Goal: Task Accomplishment & Management: Complete application form

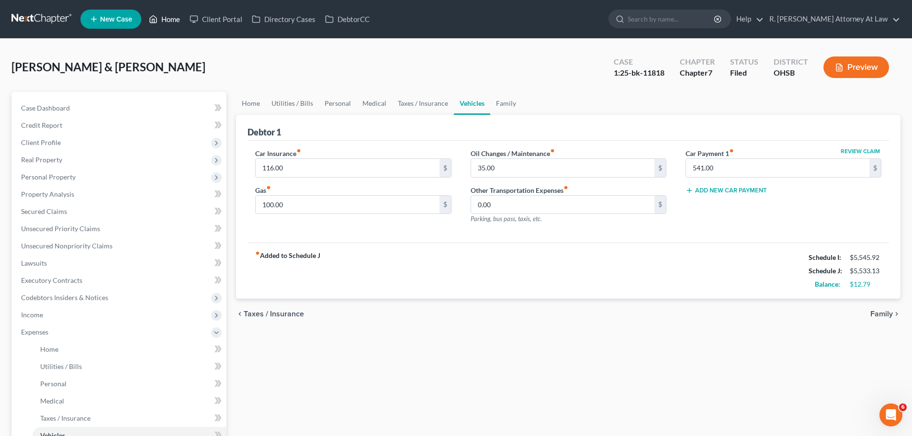
click at [173, 19] on link "Home" at bounding box center [164, 19] width 41 height 17
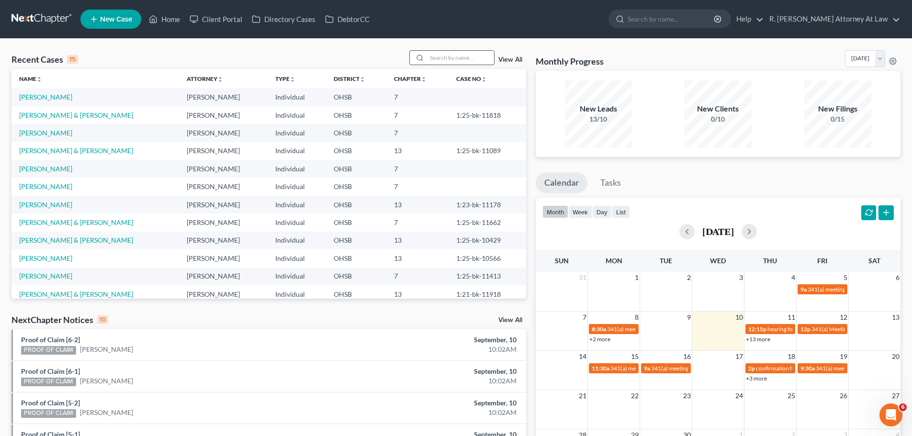
click at [435, 55] on input "search" at bounding box center [460, 58] width 67 height 14
click at [44, 225] on link "[PERSON_NAME] & [PERSON_NAME]" at bounding box center [76, 222] width 114 height 8
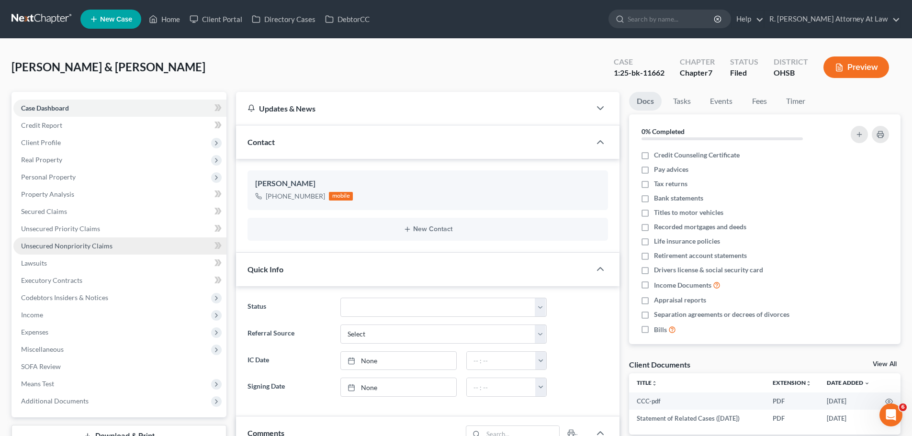
click at [68, 251] on link "Unsecured Nonpriority Claims" at bounding box center [119, 245] width 213 height 17
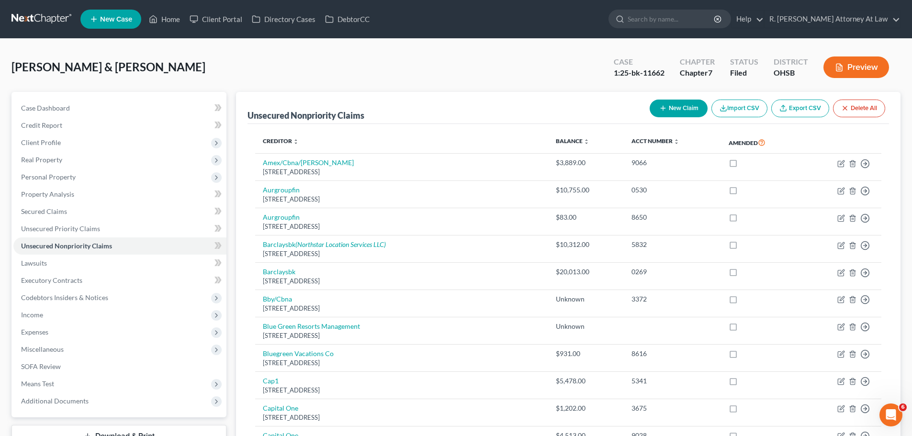
click at [665, 108] on button "New Claim" at bounding box center [678, 109] width 58 height 18
select select "2"
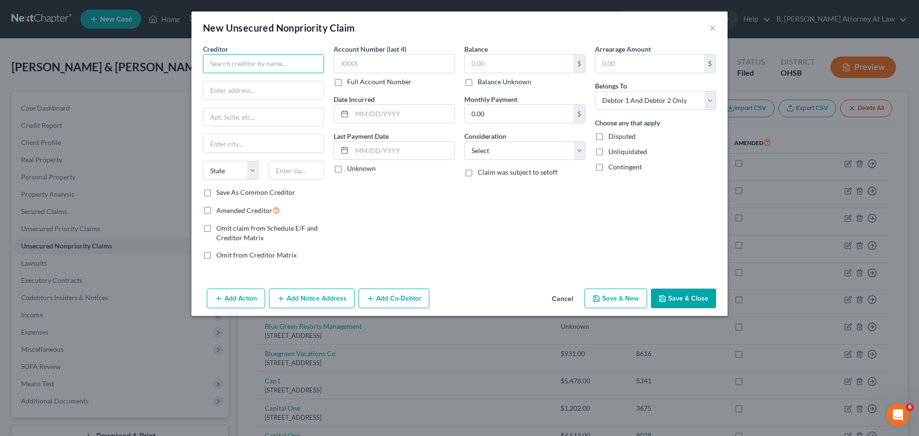
click at [237, 68] on input "text" at bounding box center [263, 63] width 121 height 19
type input "Riverhills Neuroscience"
type input "4805 Montgomery Road"
type input "45212"
type input "Cincinnati"
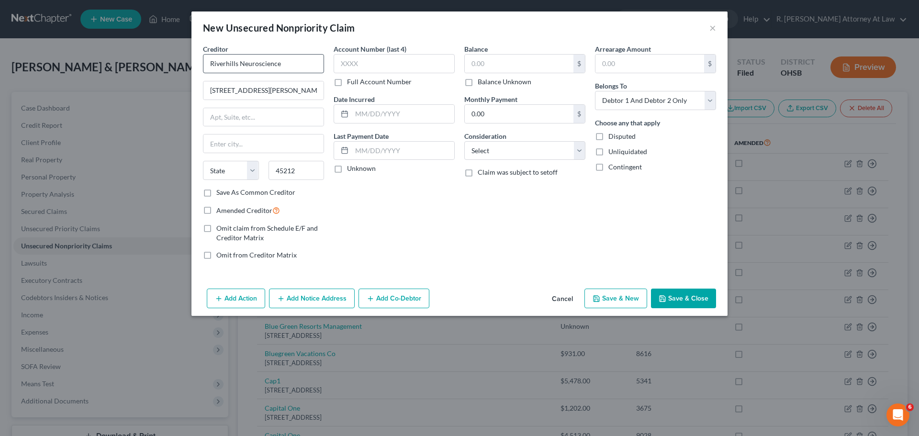
select select "36"
click at [493, 67] on input "text" at bounding box center [519, 64] width 109 height 18
type input "30.00"
click at [428, 109] on input "text" at bounding box center [403, 114] width 102 height 18
type input "2025"
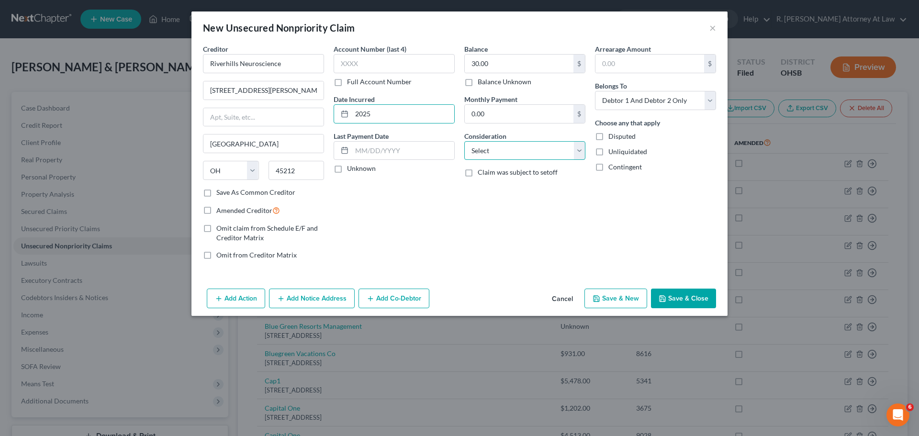
click at [501, 155] on select "Select Cable / Satellite Services Collection Agency Credit Card Debt Debt Couns…" at bounding box center [524, 150] width 121 height 19
select select "9"
click at [464, 141] on select "Select Cable / Satellite Services Collection Agency Credit Card Debt Debt Couns…" at bounding box center [524, 150] width 121 height 19
click at [613, 100] on select "Select Debtor 1 Only Debtor 2 Only Debtor 1 And Debtor 2 Only At Least One Of T…" at bounding box center [655, 100] width 121 height 19
select select "0"
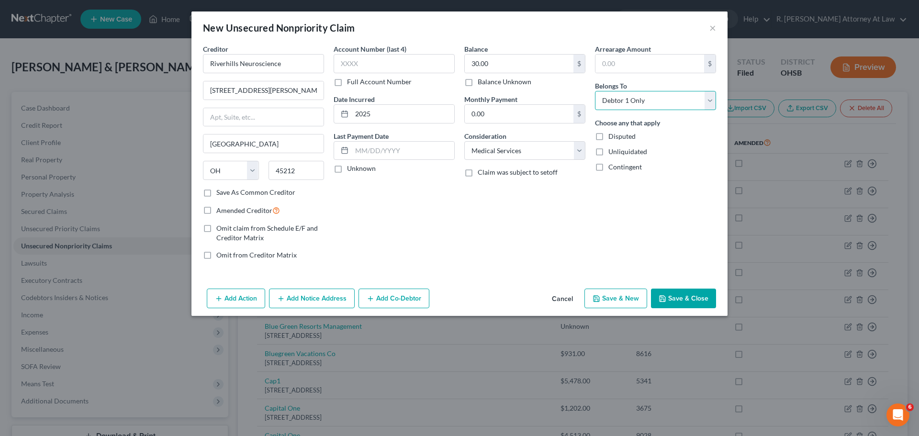
click at [595, 91] on select "Select Debtor 1 Only Debtor 2 Only Debtor 1 And Debtor 2 Only At Least One Of T…" at bounding box center [655, 100] width 121 height 19
click at [373, 64] on input "text" at bounding box center [394, 63] width 121 height 19
type input "8472"
click at [216, 210] on label "Amended Creditor" at bounding box center [248, 210] width 64 height 11
click at [220, 210] on input "Amended Creditor" at bounding box center [223, 208] width 6 height 6
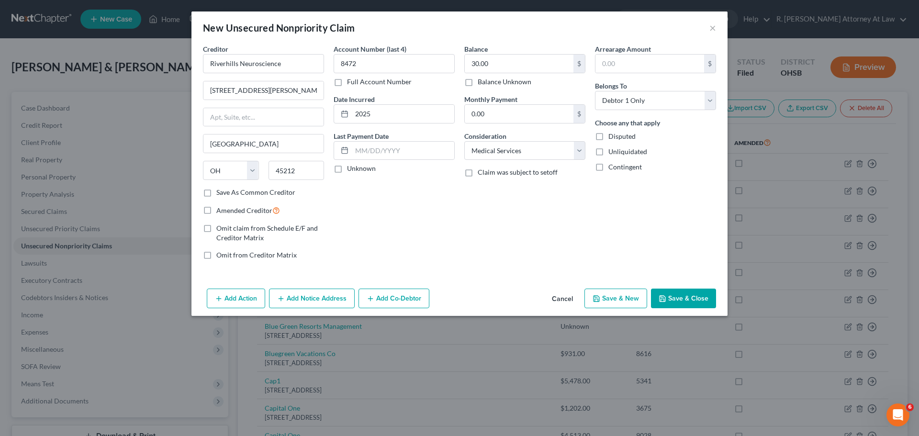
checkbox input "true"
click at [616, 104] on select "Select Debtor 1 Only Debtor 2 Only Debtor 1 And Debtor 2 Only At Least One Of T…" at bounding box center [655, 100] width 121 height 19
select select "1"
click at [595, 91] on select "Select Debtor 1 Only Debtor 2 Only Debtor 1 And Debtor 2 Only At Least One Of T…" at bounding box center [655, 100] width 121 height 19
click at [687, 291] on button "Save & Close" at bounding box center [683, 299] width 65 height 20
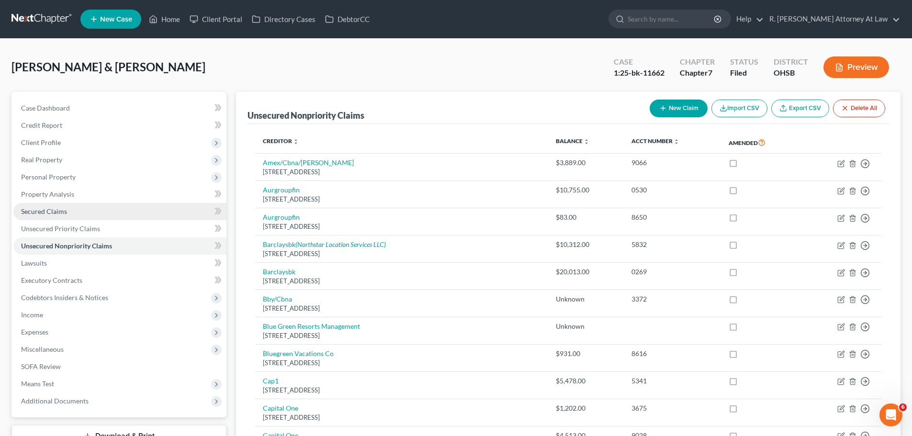
click at [39, 214] on span "Secured Claims" at bounding box center [44, 211] width 46 height 8
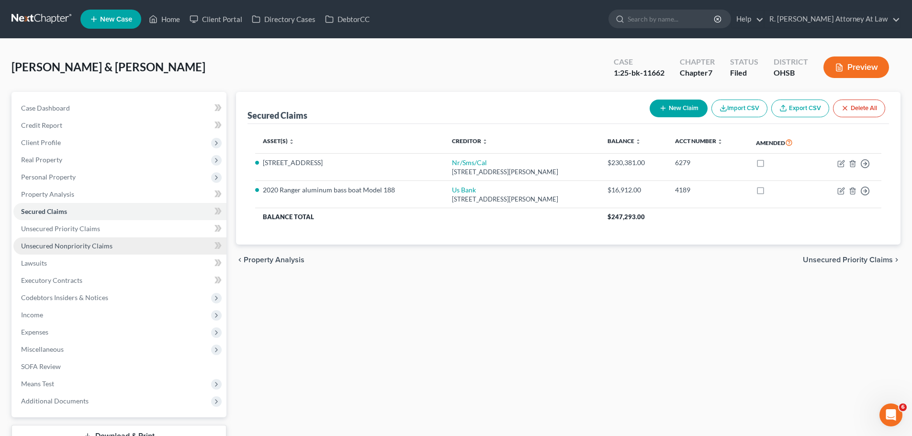
click at [67, 246] on span "Unsecured Nonpriority Claims" at bounding box center [66, 246] width 91 height 8
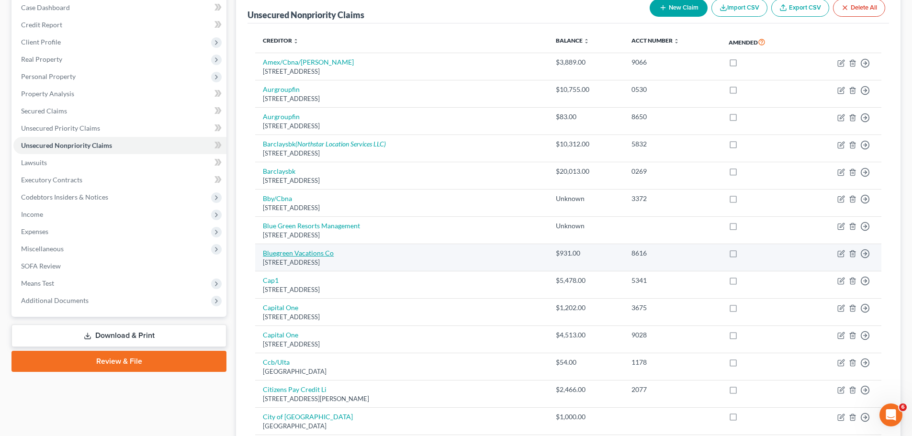
scroll to position [96, 0]
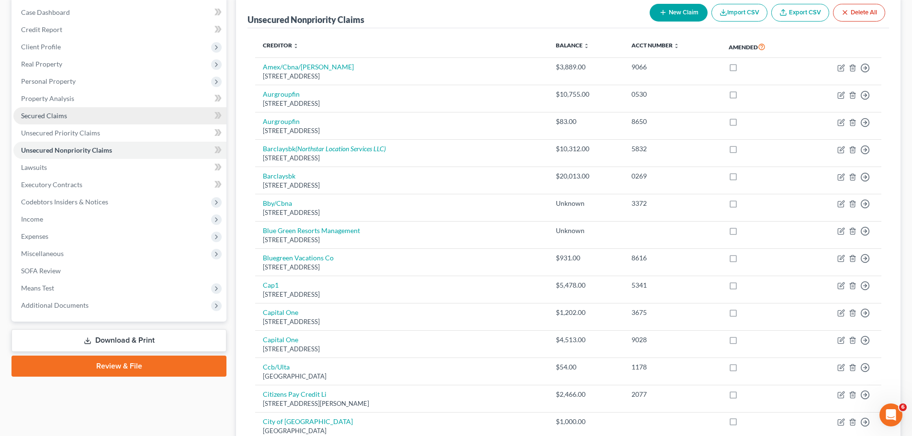
click at [47, 117] on span "Secured Claims" at bounding box center [44, 115] width 46 height 8
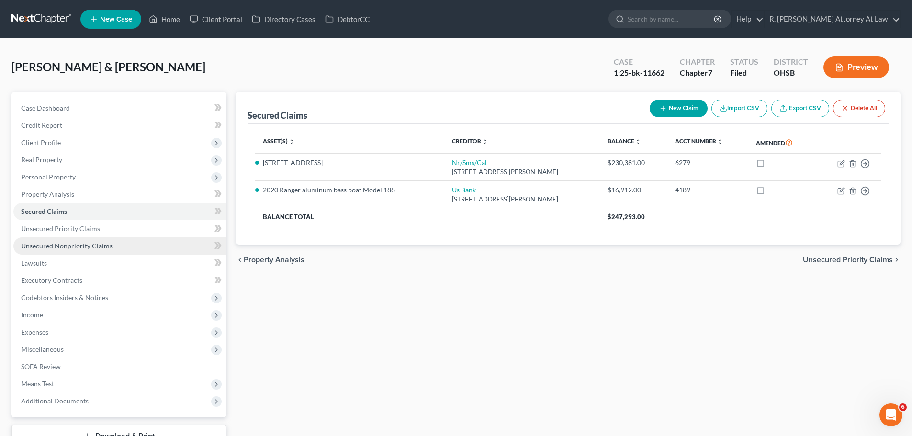
click at [85, 248] on span "Unsecured Nonpriority Claims" at bounding box center [66, 246] width 91 height 8
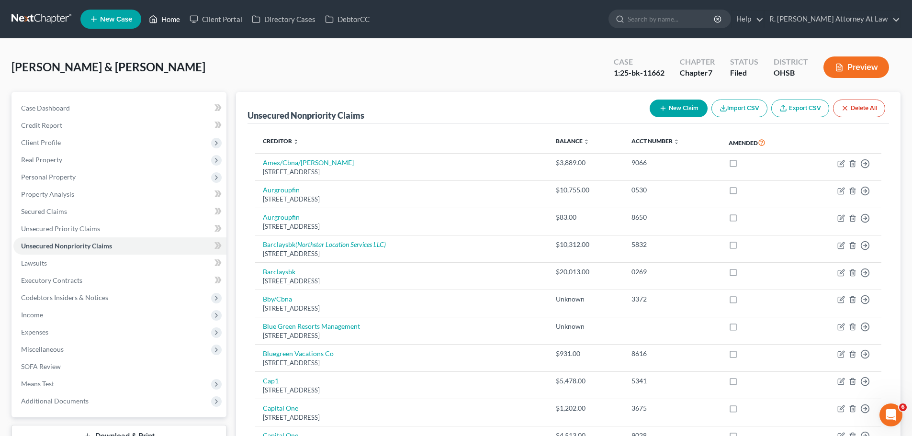
drag, startPoint x: 167, startPoint y: 19, endPoint x: 172, endPoint y: 16, distance: 6.2
click at [166, 19] on link "Home" at bounding box center [164, 19] width 41 height 17
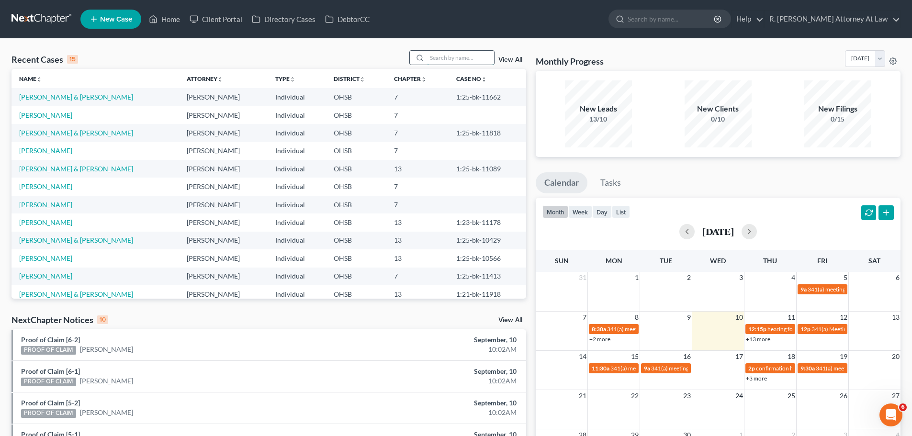
click at [440, 65] on input "search" at bounding box center [460, 58] width 67 height 14
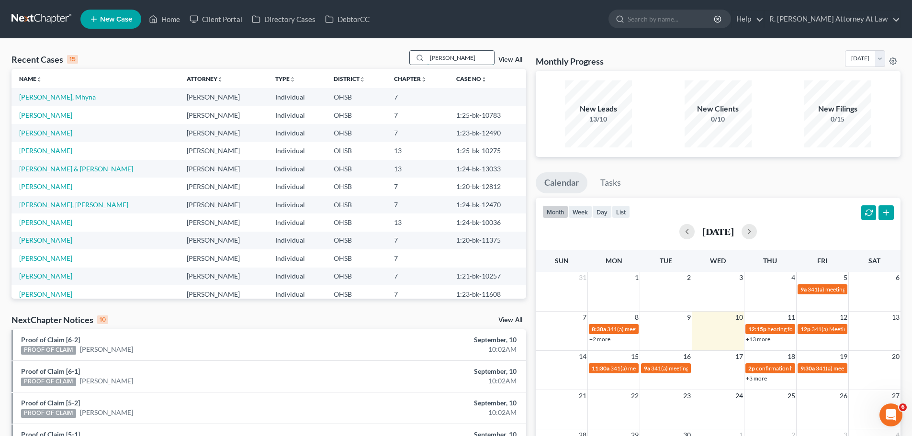
type input "mccauley"
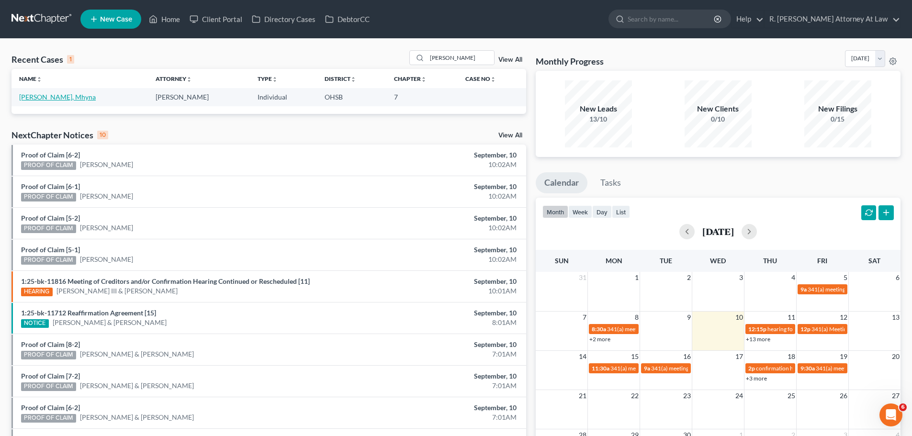
click at [24, 98] on link "[PERSON_NAME], Mhyna" at bounding box center [57, 97] width 77 height 8
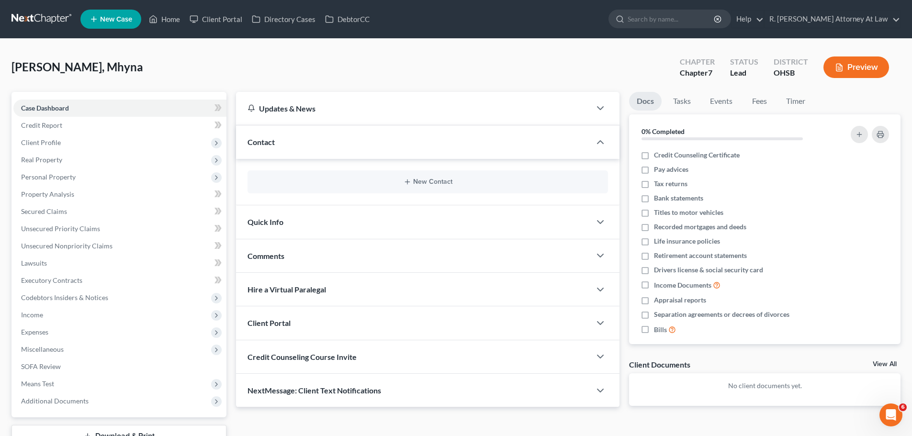
drag, startPoint x: 263, startPoint y: 137, endPoint x: 284, endPoint y: 139, distance: 20.7
click at [265, 138] on div "Contact" at bounding box center [413, 141] width 355 height 33
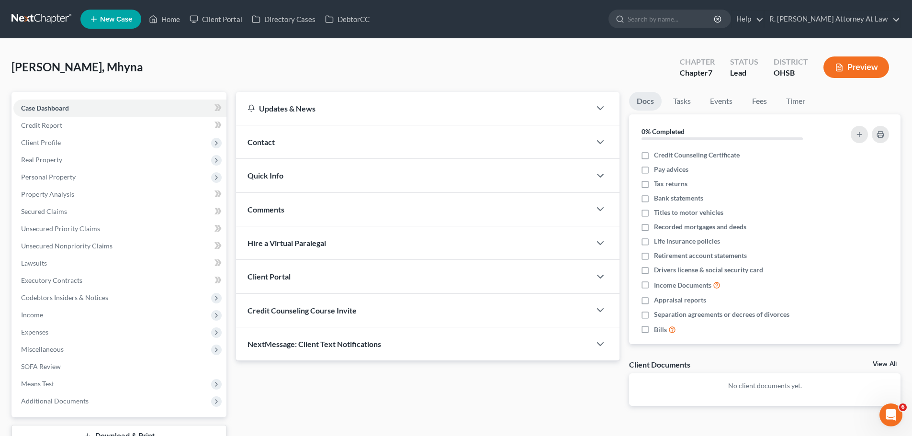
click at [261, 139] on span "Contact" at bounding box center [260, 141] width 27 height 9
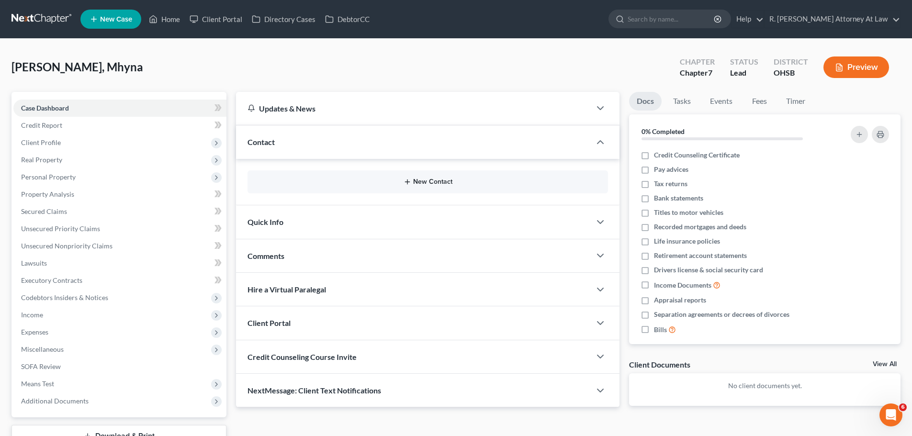
click at [435, 178] on div "New Contact" at bounding box center [427, 181] width 360 height 23
click at [435, 183] on button "New Contact" at bounding box center [427, 182] width 345 height 8
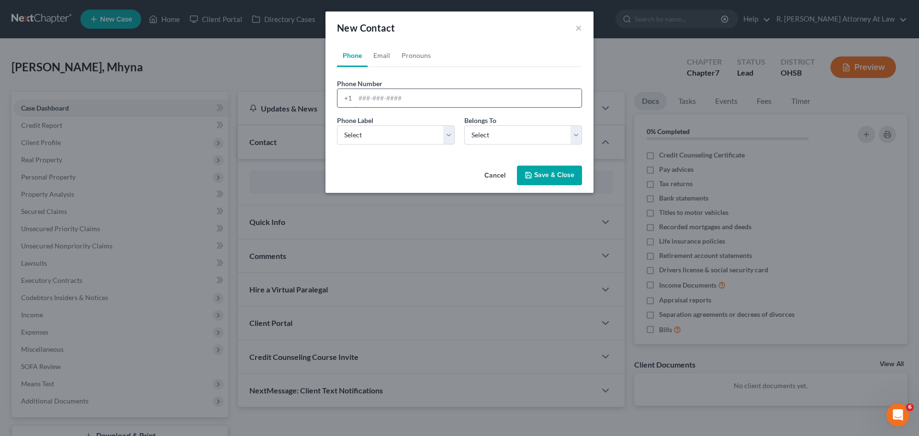
click at [396, 89] on input "tel" at bounding box center [468, 98] width 226 height 18
type input "228-327-4670"
click at [381, 136] on select "Select Mobile Home Work Other" at bounding box center [396, 134] width 118 height 19
select select "0"
click at [337, 125] on select "Select Mobile Home Work Other" at bounding box center [396, 134] width 118 height 19
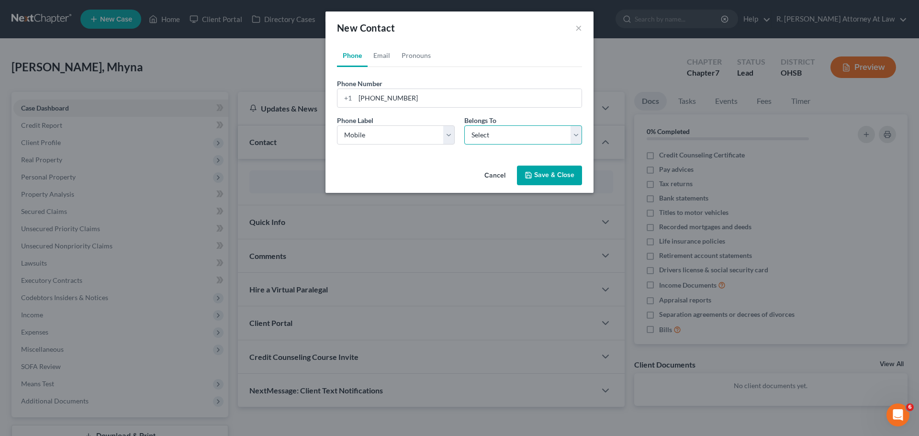
click at [498, 142] on select "Select Client Other" at bounding box center [523, 134] width 118 height 19
select select "0"
click at [464, 125] on select "Select Client Other" at bounding box center [523, 134] width 118 height 19
drag, startPoint x: 542, startPoint y: 181, endPoint x: 500, endPoint y: 170, distance: 42.6
click at [540, 181] on button "Save & Close" at bounding box center [549, 176] width 65 height 20
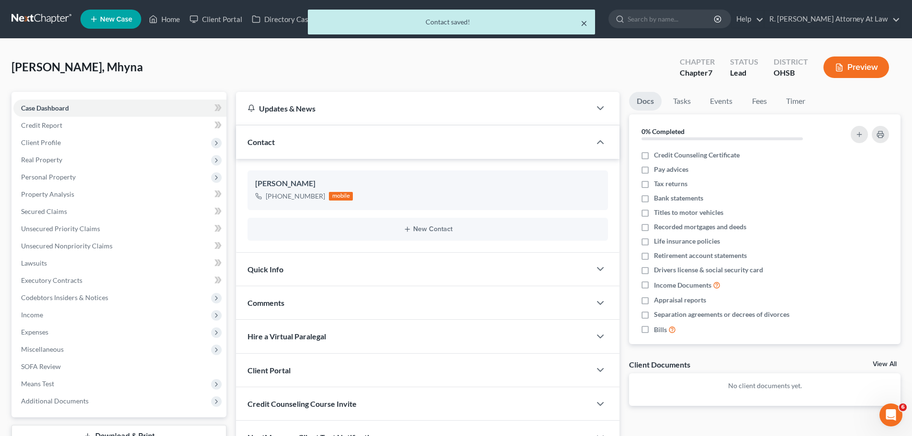
click at [586, 23] on button "×" at bounding box center [583, 22] width 7 height 11
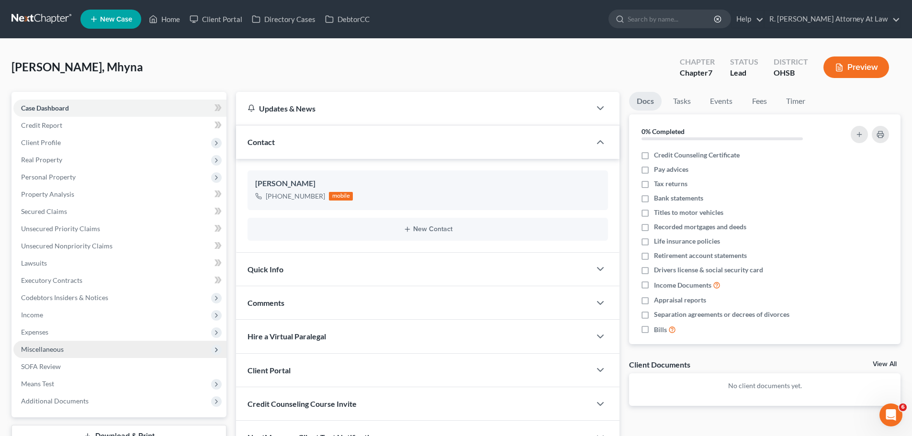
click at [44, 350] on span "Miscellaneous" at bounding box center [42, 349] width 43 height 8
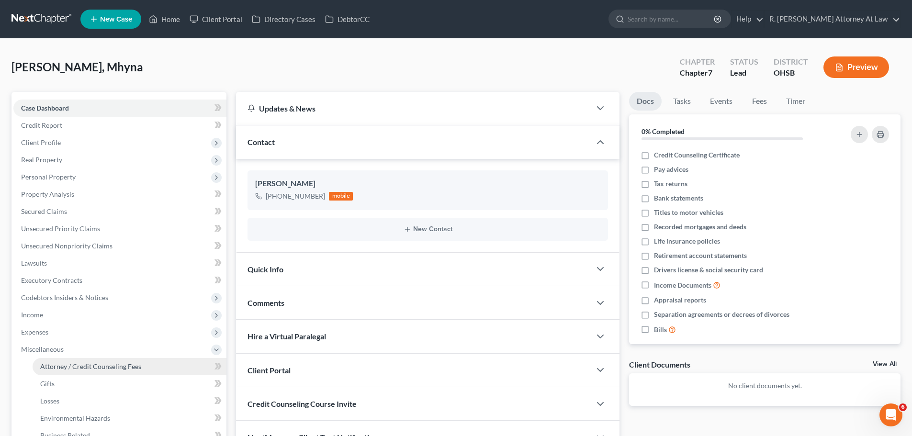
click at [90, 366] on span "Attorney / Credit Counseling Fees" at bounding box center [90, 366] width 101 height 8
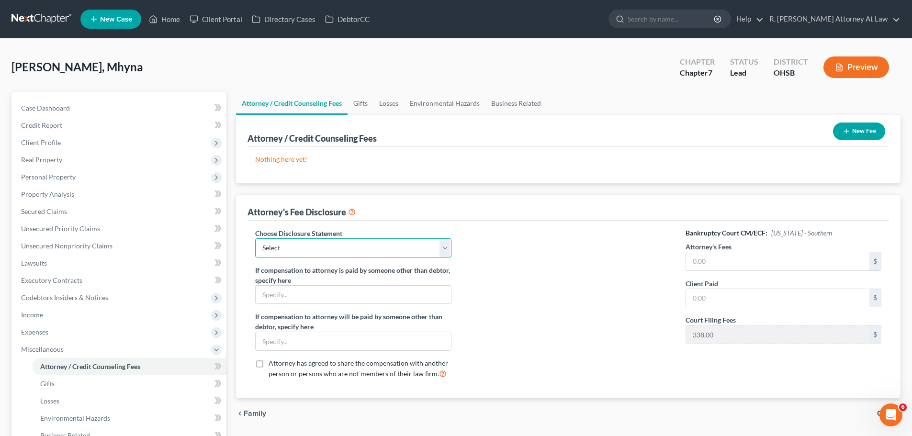
drag, startPoint x: 319, startPoint y: 249, endPoint x: 313, endPoint y: 257, distance: 9.7
click at [318, 251] on select "Select Hourly Fee Disclosure Disclosure of Compensation of Attorney for Debtor …" at bounding box center [353, 247] width 196 height 19
select select "1"
click at [255, 238] on select "Select Hourly Fee Disclosure Disclosure of Compensation of Attorney for Debtor …" at bounding box center [353, 247] width 196 height 19
click at [716, 261] on input "text" at bounding box center [777, 261] width 183 height 18
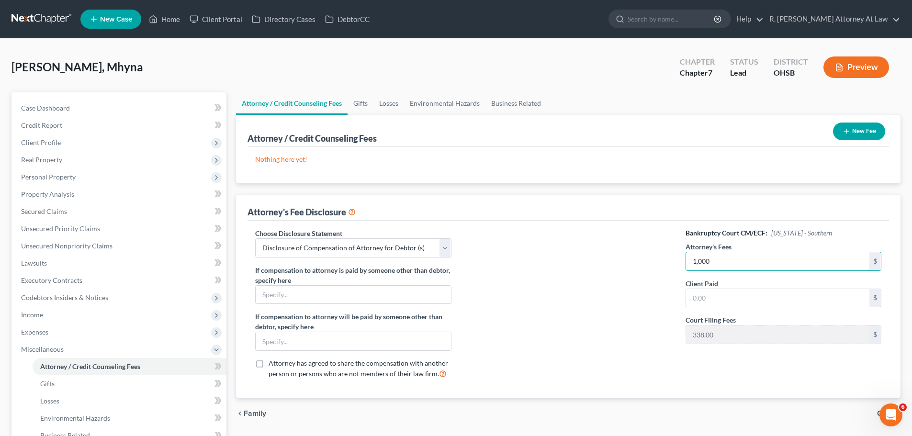
type input "1,000"
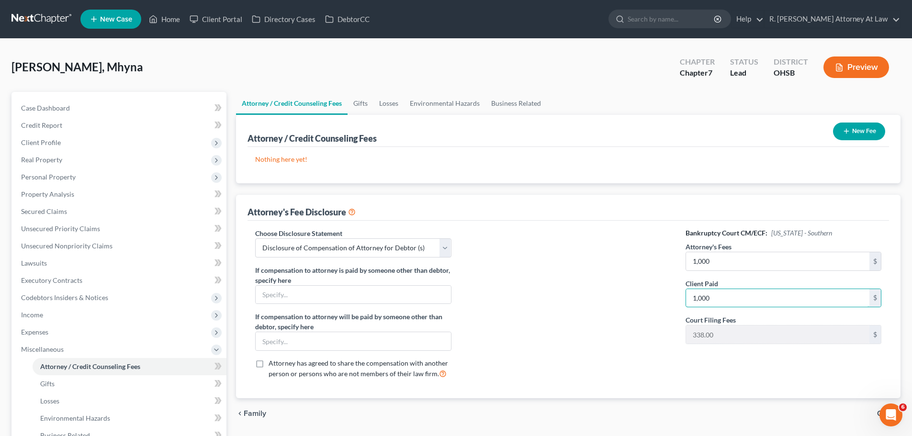
type input "1,000"
click at [842, 131] on icon "button" at bounding box center [846, 131] width 8 height 8
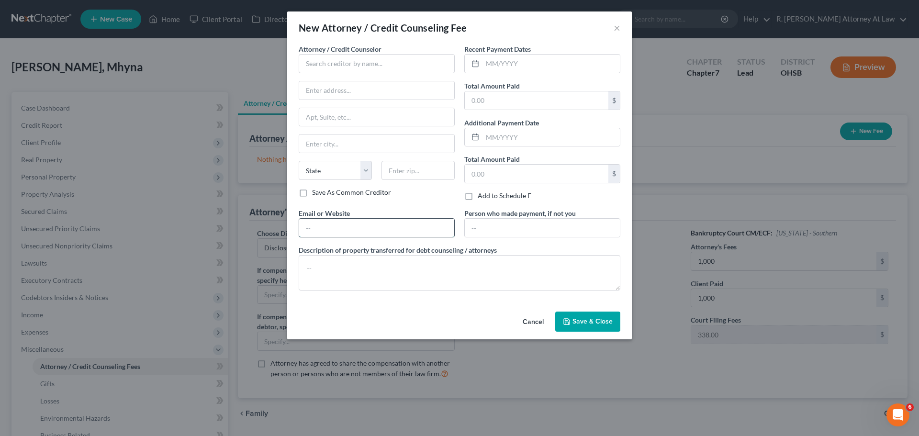
click at [326, 227] on input "text" at bounding box center [376, 228] width 155 height 18
type input "dsnyderpleadingsonly@gmail.com"
type input "5110 Pleasant Avenue"
type input "Fairfield"
select select "36"
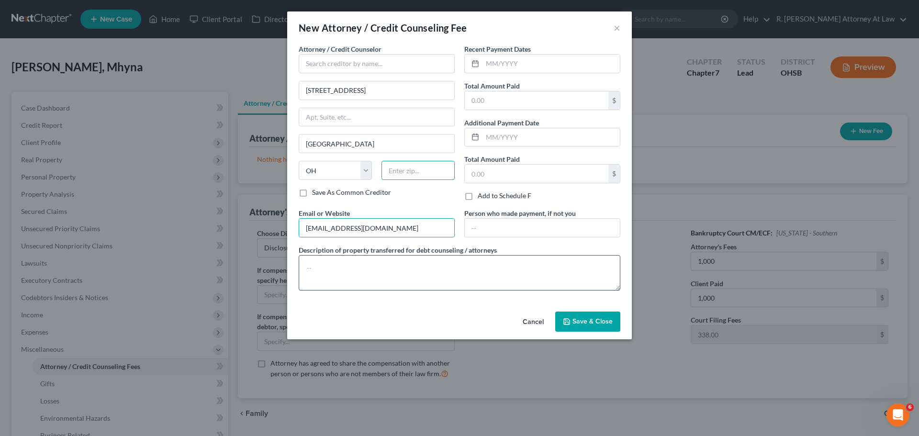
type input "45014"
click at [351, 277] on textarea at bounding box center [460, 272] width 322 height 35
type textarea "1000"
click at [500, 100] on input "text" at bounding box center [537, 100] width 144 height 18
type input "1,000"
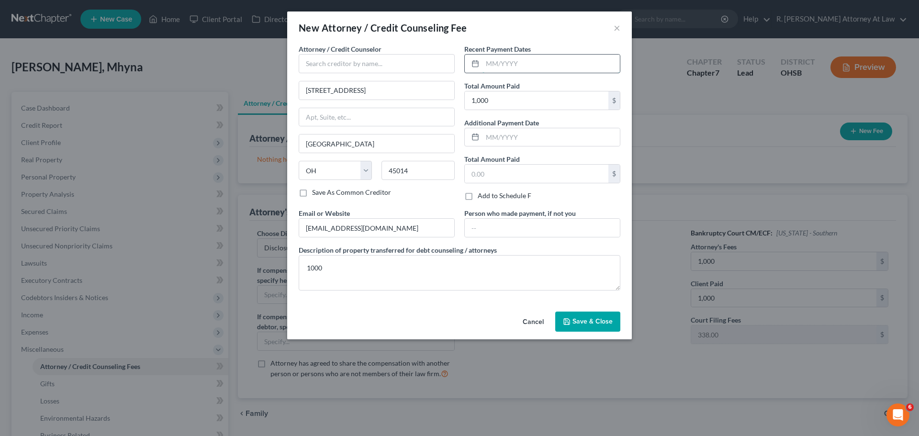
drag, startPoint x: 491, startPoint y: 60, endPoint x: 487, endPoint y: 58, distance: 5.2
click at [492, 59] on input "text" at bounding box center [550, 64] width 137 height 18
type input "07/2025"
click at [385, 57] on input "text" at bounding box center [377, 63] width 156 height 19
type input "R. Dean Snyder"
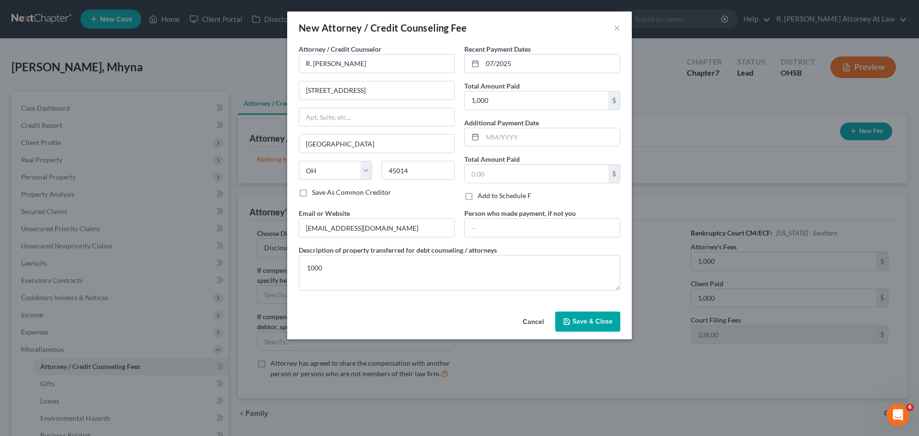
click at [580, 324] on span "Save & Close" at bounding box center [592, 321] width 40 height 8
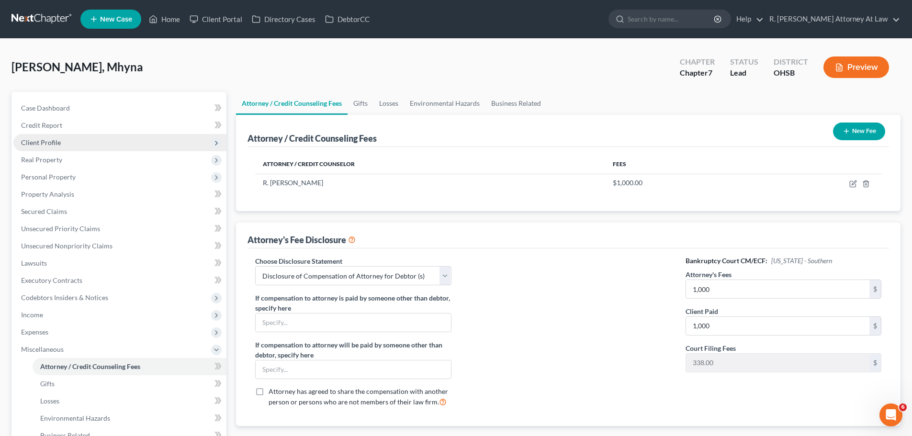
click at [57, 144] on span "Client Profile" at bounding box center [41, 142] width 40 height 8
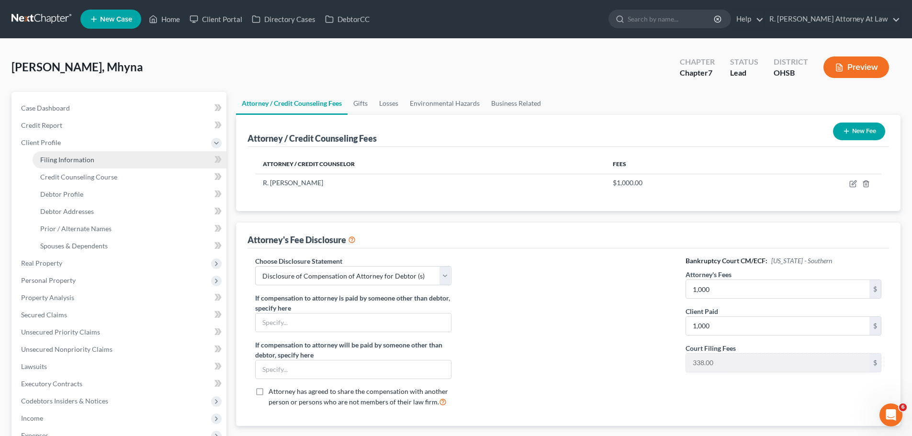
click at [89, 163] on span "Filing Information" at bounding box center [67, 160] width 54 height 8
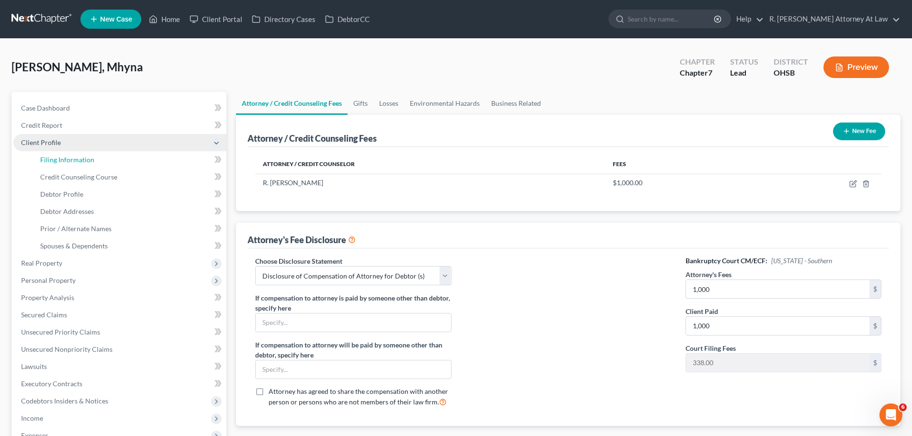
select select "1"
select select "0"
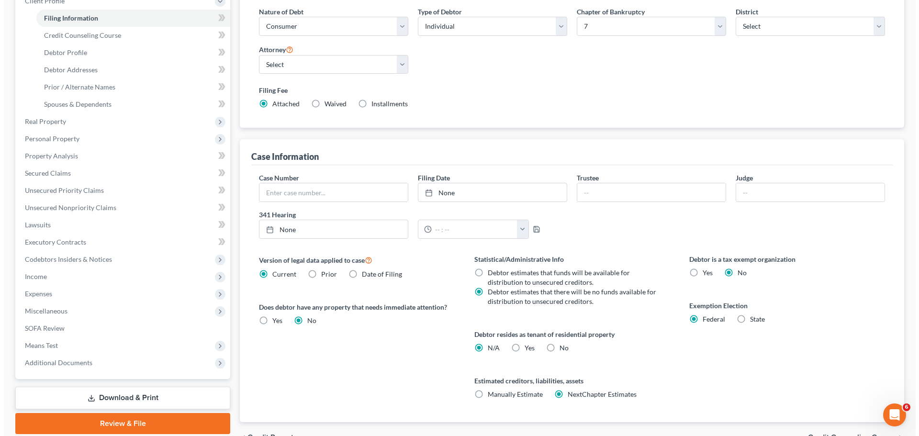
scroll to position [144, 0]
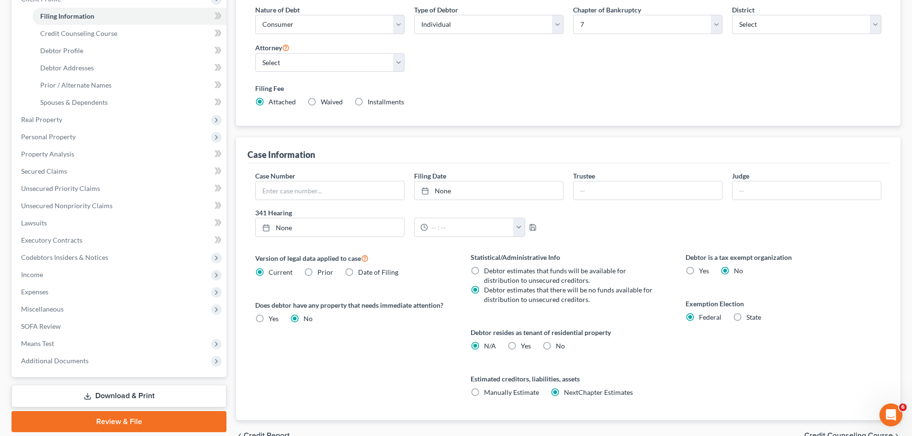
click at [484, 270] on label "Debtor estimates that funds will be available for distribution to unsecured cre…" at bounding box center [569, 275] width 171 height 19
click at [488, 270] on input "Debtor estimates that funds will be available for distribution to unsecured cre…" at bounding box center [491, 269] width 6 height 6
radio input "true"
drag, startPoint x: 474, startPoint y: 287, endPoint x: 498, endPoint y: 290, distance: 23.7
click at [484, 288] on label "Debtor estimates that there will be no funds available for distribution to unse…" at bounding box center [569, 294] width 171 height 19
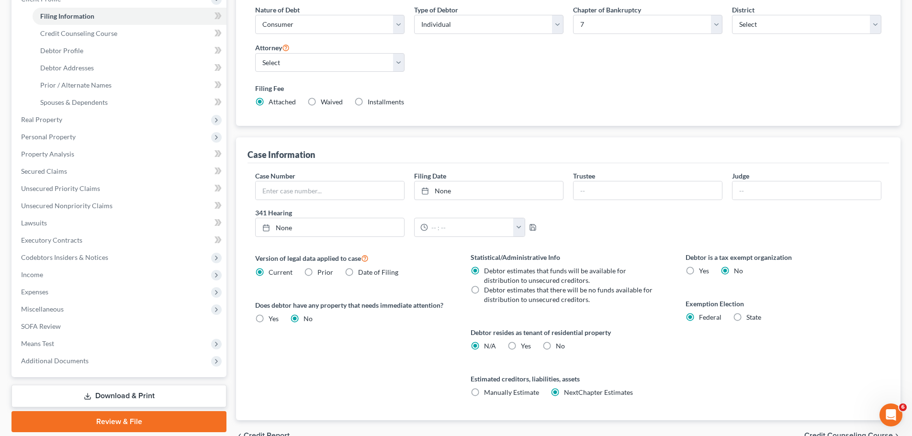
click at [488, 288] on input "Debtor estimates that there will be no funds available for distribution to unse…" at bounding box center [491, 288] width 6 height 6
radio input "true"
radio input "false"
click at [521, 346] on label "Yes Yes" at bounding box center [526, 346] width 10 height 10
click at [524, 346] on input "Yes Yes" at bounding box center [527, 344] width 6 height 6
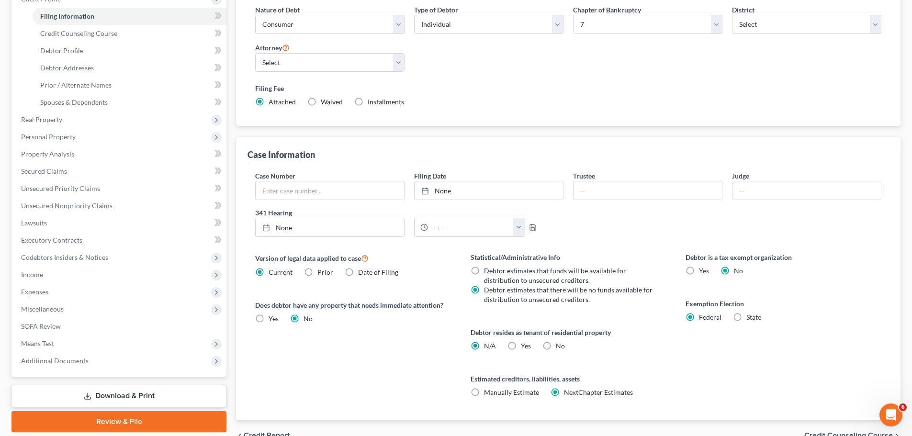
radio input "true"
radio input "false"
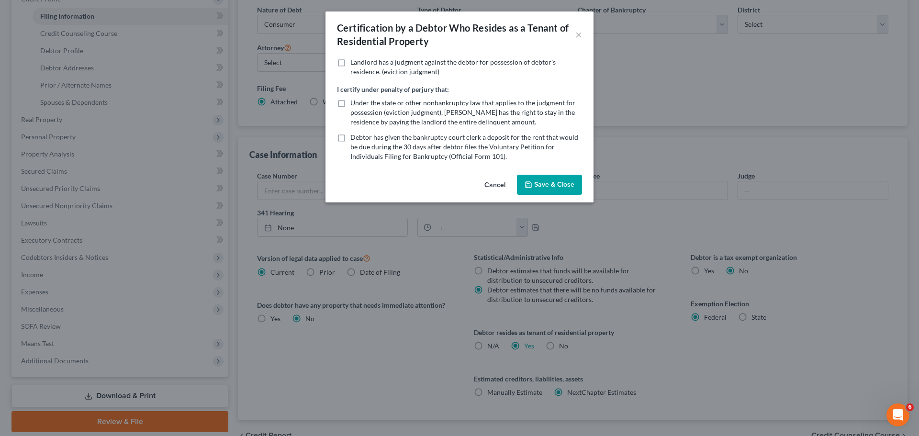
click at [560, 188] on button "Save & Close" at bounding box center [549, 185] width 65 height 20
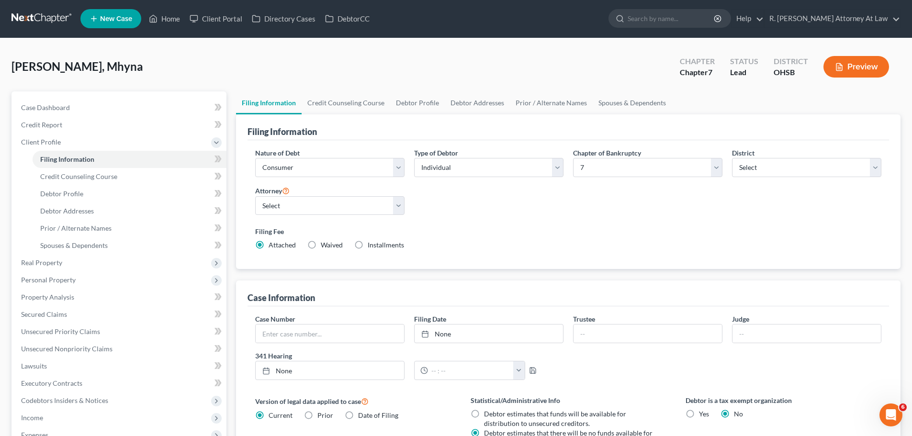
scroll to position [0, 0]
click at [367, 247] on label "Installments Installments" at bounding box center [385, 246] width 36 height 10
click at [371, 247] on input "Installments Installments" at bounding box center [374, 244] width 6 height 6
radio input "true"
radio input "false"
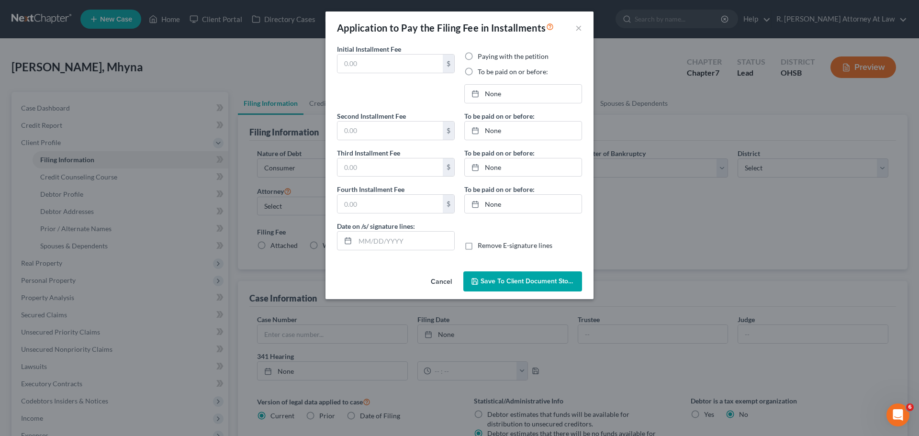
type input "0.00"
radio input "true"
type input "0.00"
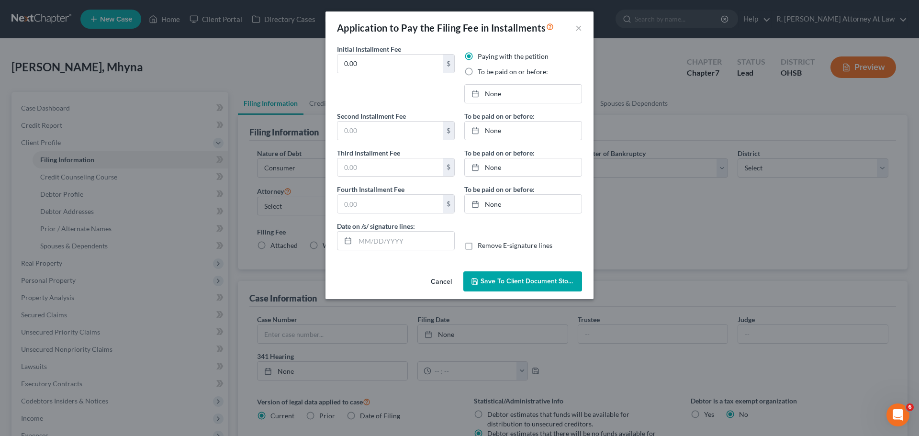
type input "09/10/2025"
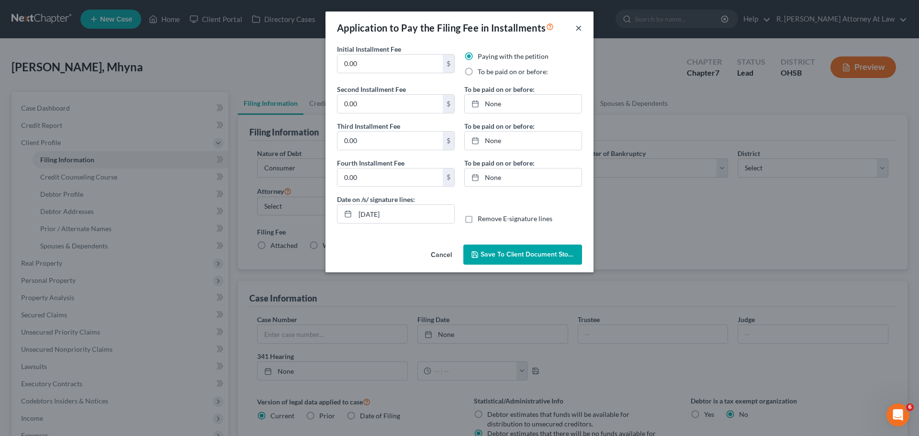
click at [579, 30] on button "×" at bounding box center [578, 27] width 7 height 11
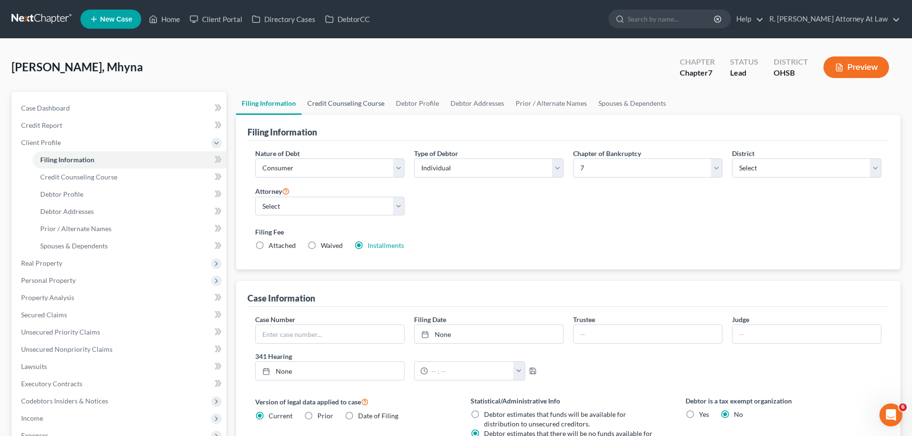
click at [366, 105] on link "Credit Counseling Course" at bounding box center [345, 103] width 89 height 23
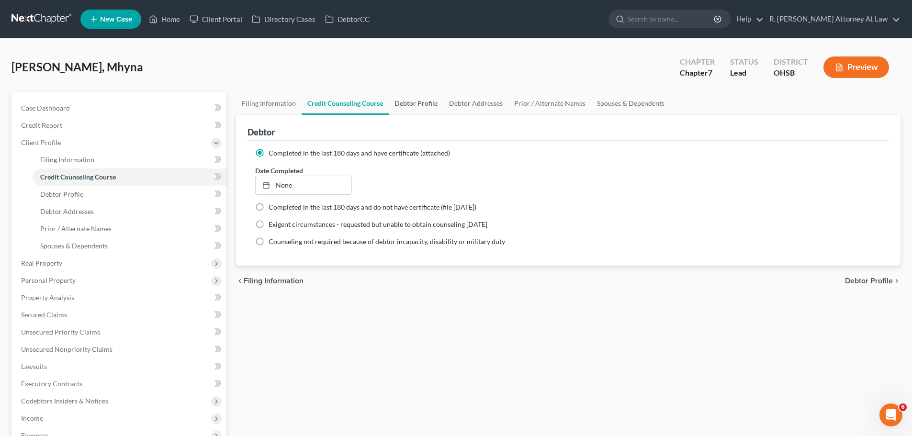
click at [402, 97] on link "Debtor Profile" at bounding box center [416, 103] width 55 height 23
select select "3"
select select "0"
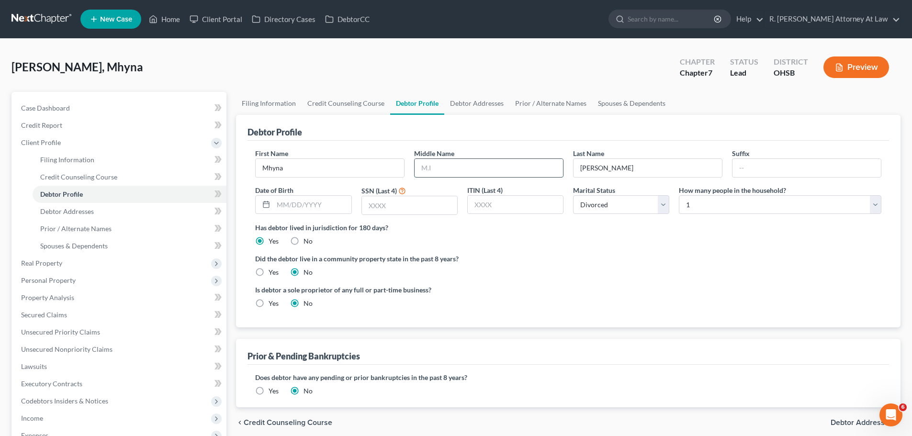
click at [454, 160] on input "text" at bounding box center [488, 168] width 148 height 18
click at [446, 164] on input "text" at bounding box center [488, 168] width 148 height 18
type input "Chyryce"
click at [623, 105] on link "Spouses & Dependents" at bounding box center [631, 103] width 79 height 23
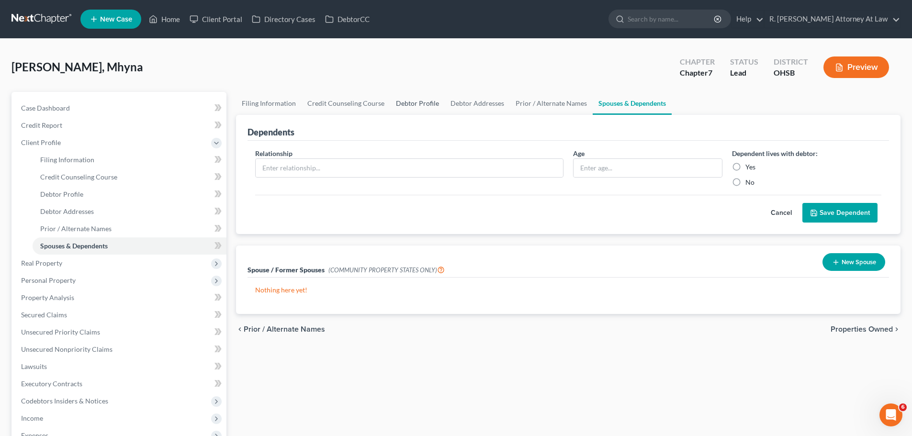
drag, startPoint x: 401, startPoint y: 105, endPoint x: 440, endPoint y: 105, distance: 39.2
click at [401, 105] on link "Debtor Profile" at bounding box center [417, 103] width 55 height 23
select select "3"
select select "0"
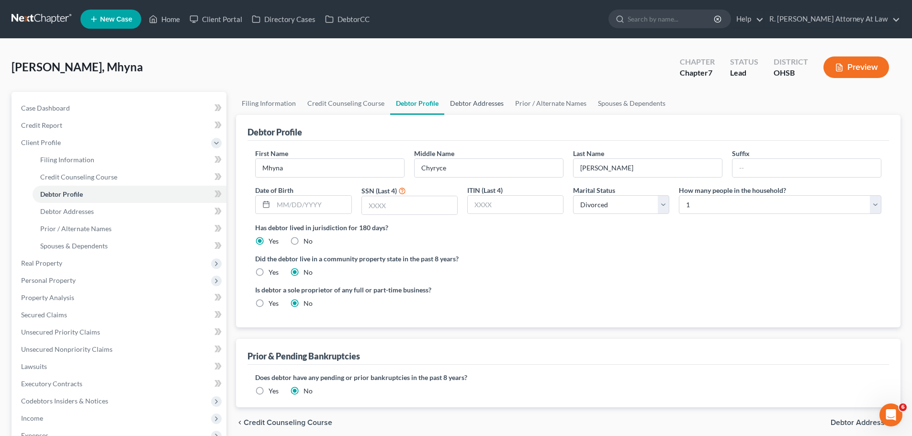
click at [486, 105] on link "Debtor Addresses" at bounding box center [476, 103] width 65 height 23
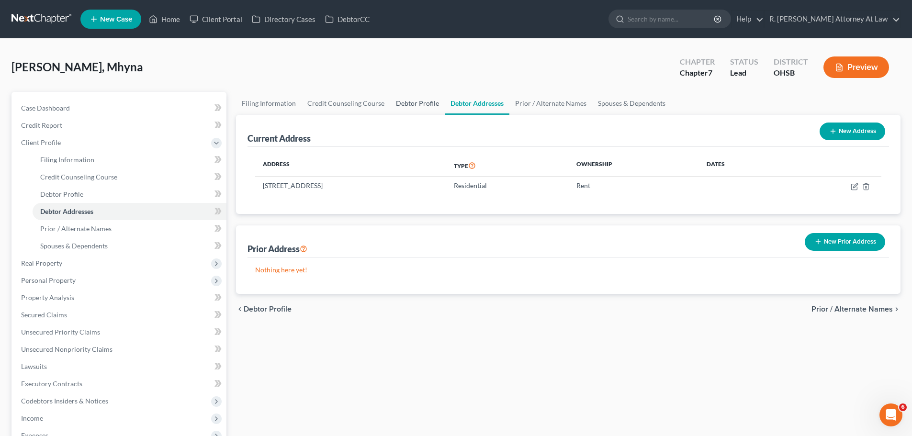
click at [426, 99] on link "Debtor Profile" at bounding box center [417, 103] width 55 height 23
select select "3"
select select "0"
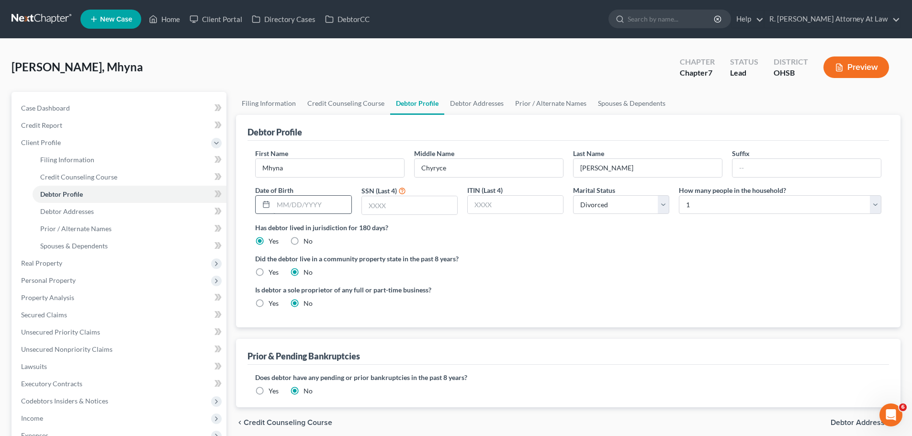
drag, startPoint x: 347, startPoint y: 186, endPoint x: 319, endPoint y: 206, distance: 34.3
click at [345, 187] on div "Date of Birth" at bounding box center [303, 200] width 106 height 30
click at [313, 210] on input "text" at bounding box center [312, 205] width 78 height 18
type input "08/22/1980"
type input "3695"
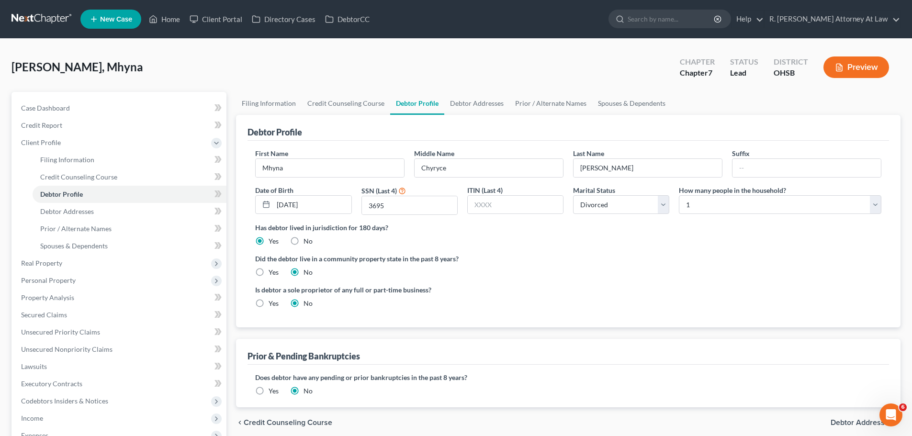
click at [304, 54] on div "McCauley, Mhyna Upgraded Chapter Chapter 7 Status Lead District OHSB Preview" at bounding box center [455, 71] width 889 height 42
click at [33, 129] on span "Credit Report" at bounding box center [41, 125] width 41 height 8
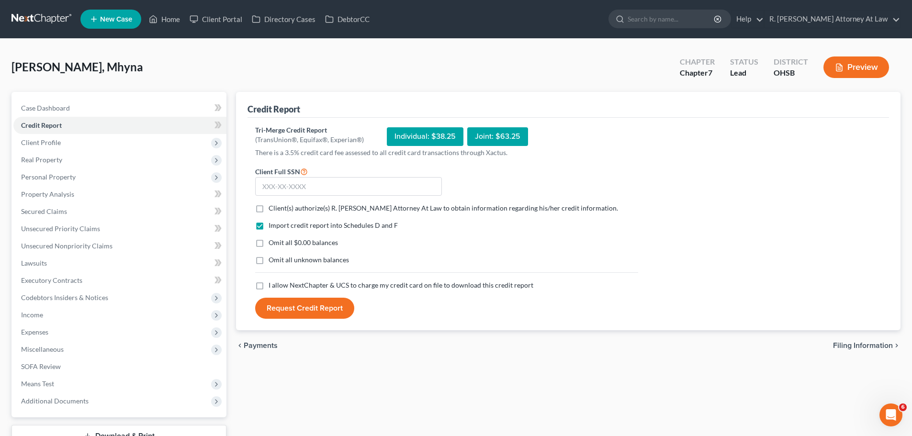
click at [268, 208] on label "Client(s) authorize(s) R. Dean Snyder Attorney At Law to obtain information reg…" at bounding box center [442, 208] width 349 height 10
click at [272, 208] on input "Client(s) authorize(s) R. Dean Snyder Attorney At Law to obtain information reg…" at bounding box center [275, 206] width 6 height 6
checkbox input "true"
click at [268, 287] on label "I allow NextChapter & UCS to charge my credit card on file to download this cre…" at bounding box center [400, 285] width 265 height 10
click at [272, 287] on input "I allow NextChapter & UCS to charge my credit card on file to download this cre…" at bounding box center [275, 283] width 6 height 6
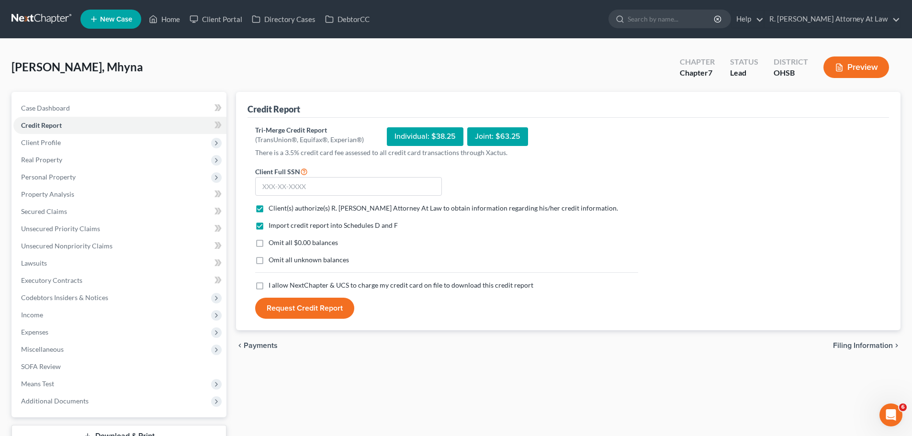
checkbox input "true"
click at [296, 194] on input "text" at bounding box center [348, 186] width 187 height 19
type input "425-43-3695"
click at [319, 307] on button "Request Credit Report" at bounding box center [304, 308] width 99 height 21
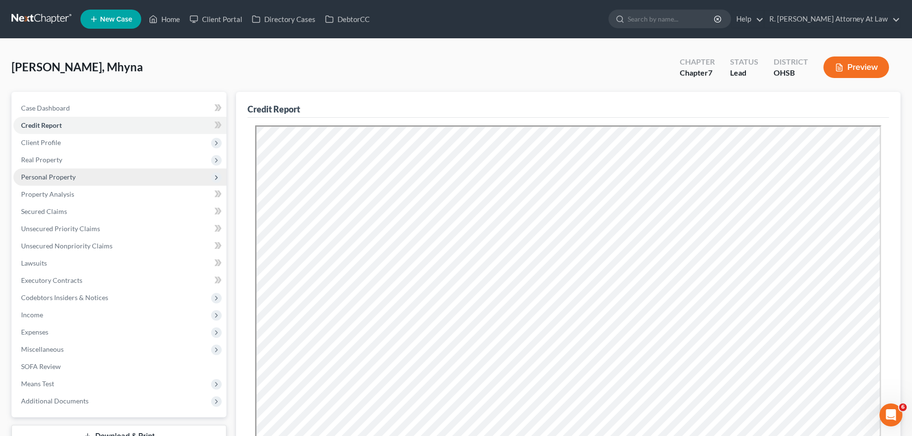
click at [75, 184] on span "Personal Property" at bounding box center [119, 176] width 213 height 17
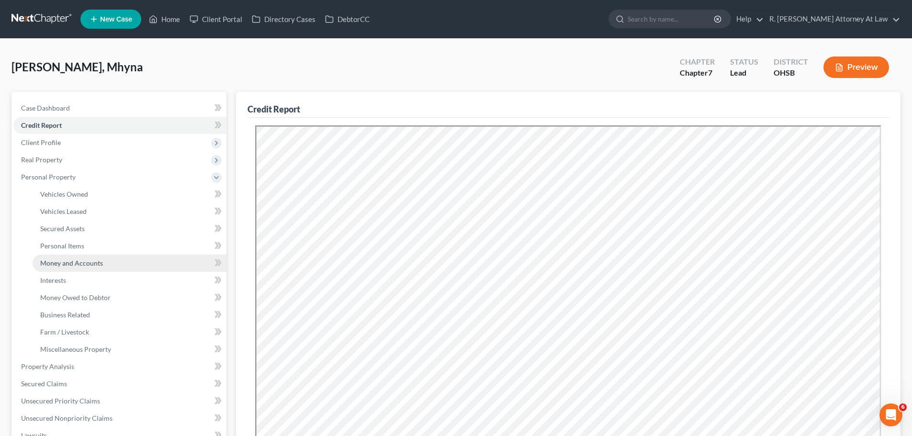
drag, startPoint x: 85, startPoint y: 265, endPoint x: 99, endPoint y: 255, distance: 16.5
click at [87, 264] on span "Money and Accounts" at bounding box center [71, 263] width 63 height 8
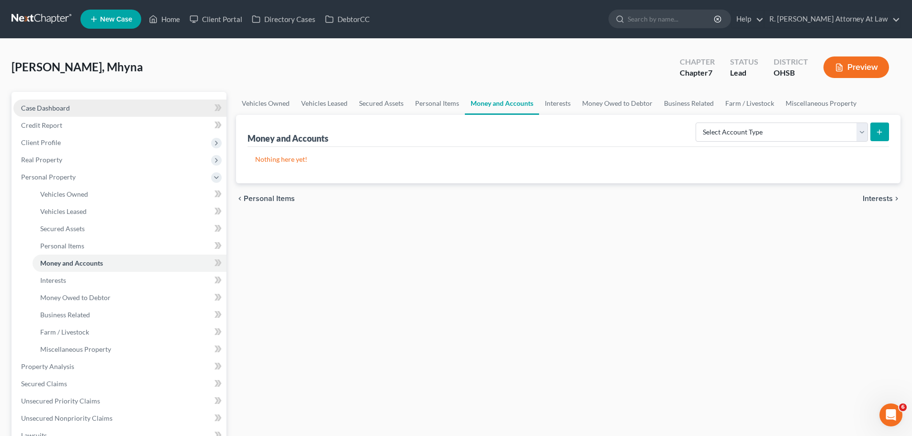
click at [60, 111] on span "Case Dashboard" at bounding box center [45, 108] width 49 height 8
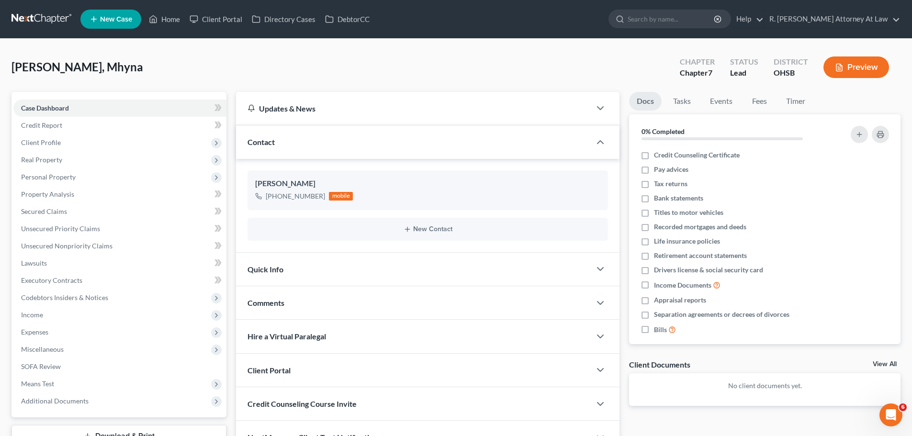
click at [277, 306] on span "Comments" at bounding box center [265, 302] width 37 height 9
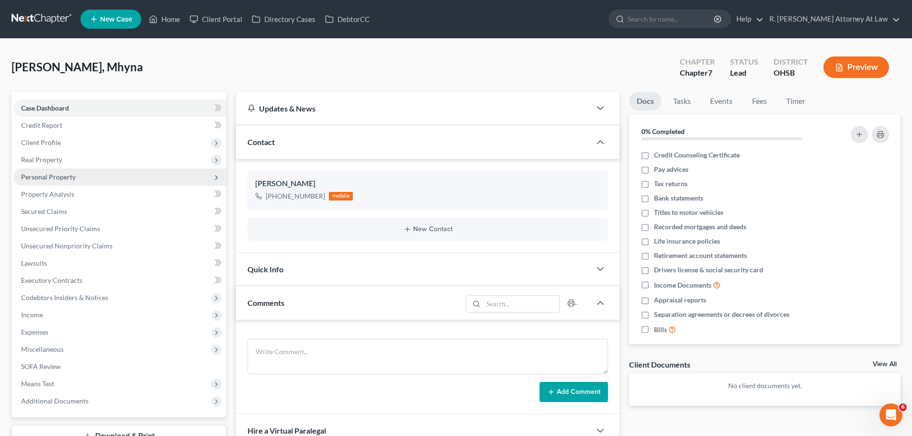
click at [56, 177] on span "Personal Property" at bounding box center [48, 177] width 55 height 8
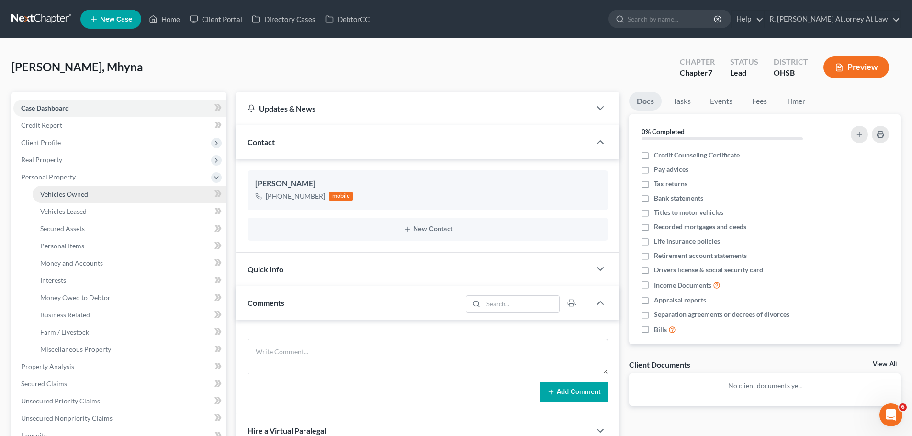
click at [68, 197] on span "Vehicles Owned" at bounding box center [64, 194] width 48 height 8
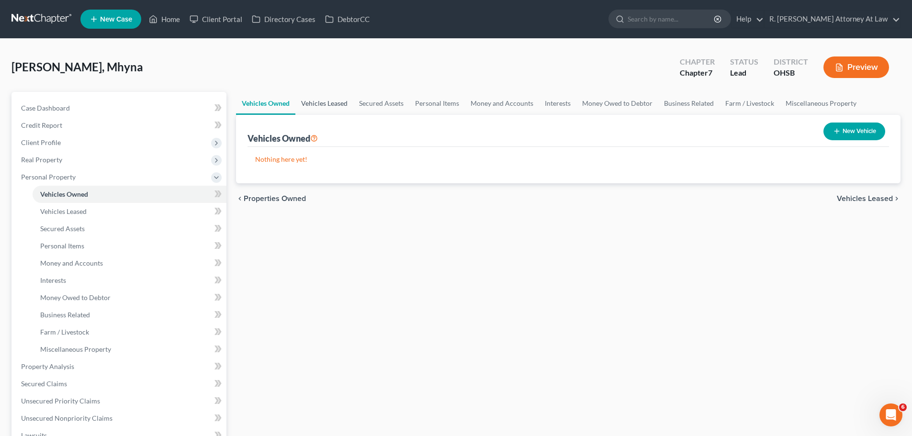
click at [330, 105] on link "Vehicles Leased" at bounding box center [324, 103] width 58 height 23
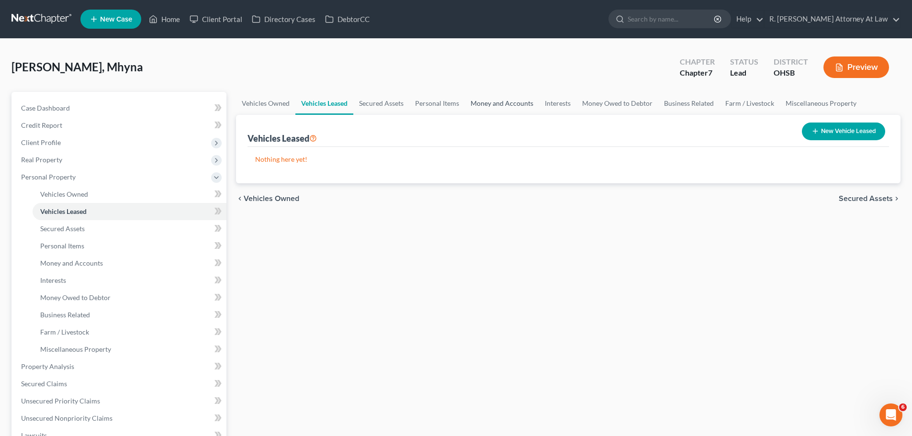
click at [491, 103] on link "Money and Accounts" at bounding box center [502, 103] width 74 height 23
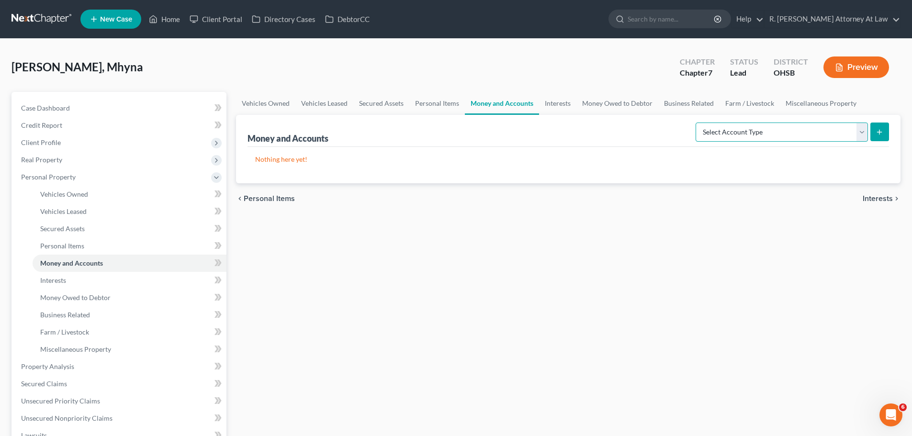
drag, startPoint x: 742, startPoint y: 126, endPoint x: 736, endPoint y: 139, distance: 14.4
click at [742, 128] on select "Select Account Type Brokerage Cash on Hand Certificates of Deposit Checking Acc…" at bounding box center [781, 131] width 172 height 19
select select "checking"
click at [697, 122] on select "Select Account Type Brokerage Cash on Hand Certificates of Deposit Checking Acc…" at bounding box center [781, 131] width 172 height 19
click at [881, 128] on icon "submit" at bounding box center [879, 132] width 8 height 8
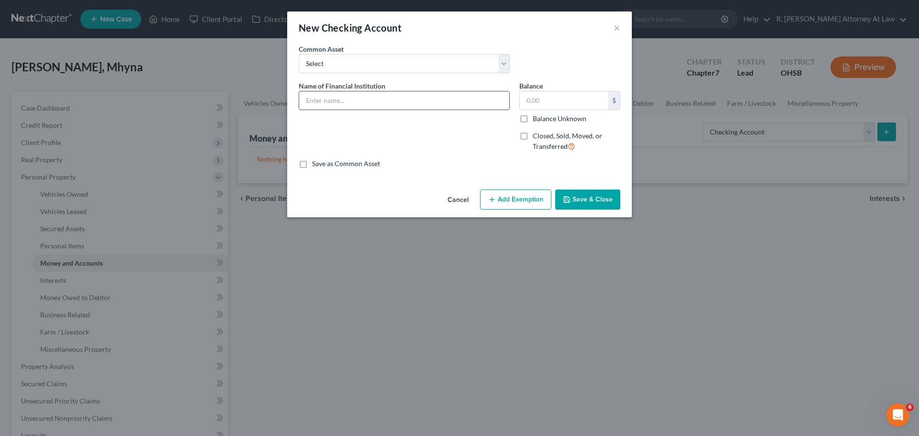
click at [340, 106] on input "text" at bounding box center [404, 100] width 210 height 18
type input "Cash App"
click at [600, 204] on button "Save & Close" at bounding box center [587, 199] width 65 height 20
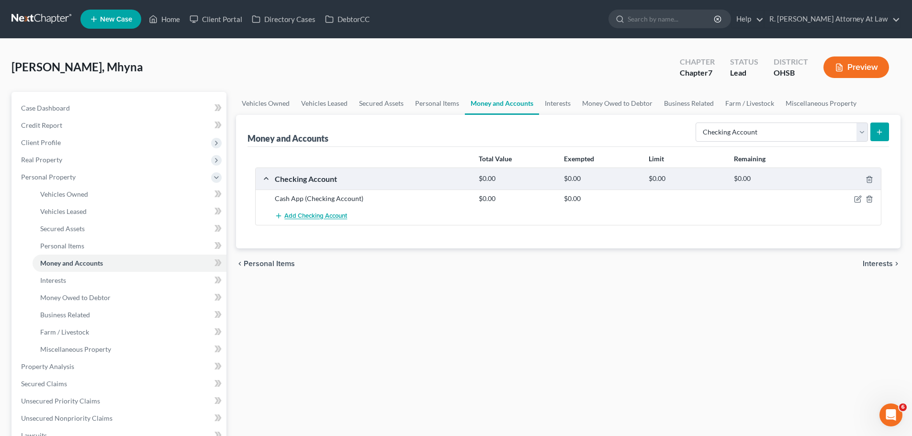
click at [322, 213] on span "Add Checking Account" at bounding box center [315, 216] width 63 height 8
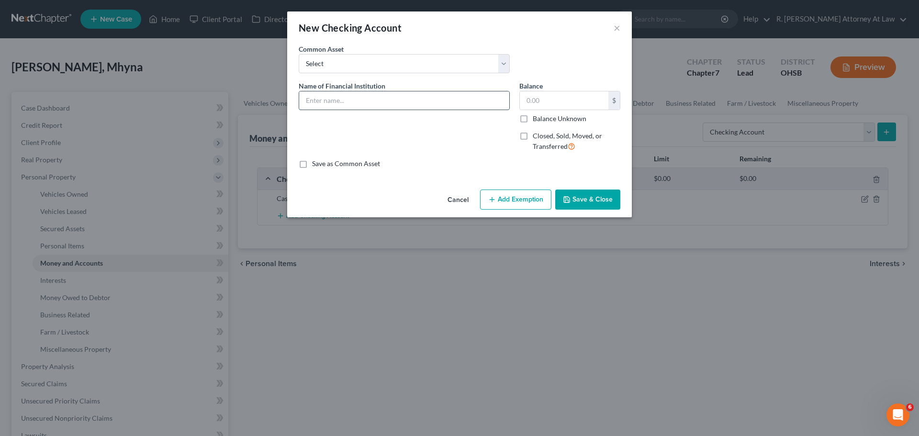
click at [356, 101] on input "text" at bounding box center [404, 100] width 210 height 18
type input "Navy Federal Credit Union Checking"
click at [593, 200] on button "Save & Close" at bounding box center [587, 199] width 65 height 20
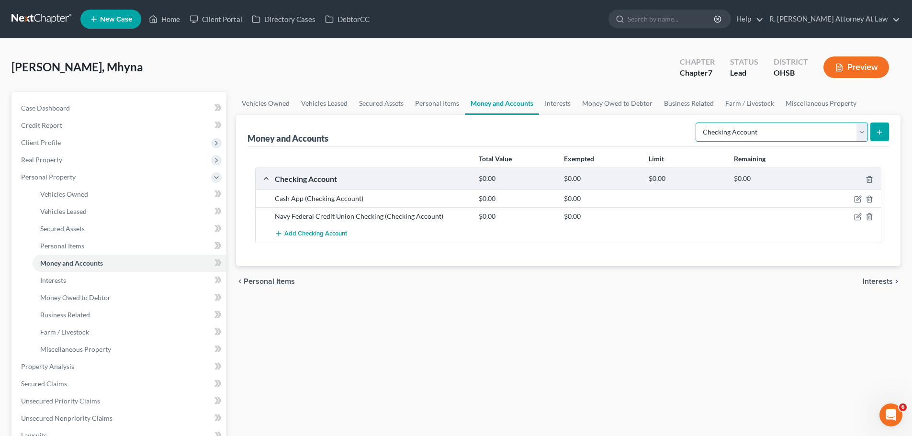
drag, startPoint x: 738, startPoint y: 130, endPoint x: 738, endPoint y: 140, distance: 10.0
click at [738, 131] on select "Select Account Type Brokerage Cash on Hand Certificates of Deposit Checking Acc…" at bounding box center [781, 131] width 172 height 19
click at [697, 122] on select "Select Account Type Brokerage Cash on Hand Certificates of Deposit Checking Acc…" at bounding box center [781, 131] width 172 height 19
click at [752, 140] on select "Select Account Type Brokerage Cash on Hand Certificates of Deposit Checking Acc…" at bounding box center [781, 131] width 172 height 19
select select "savings"
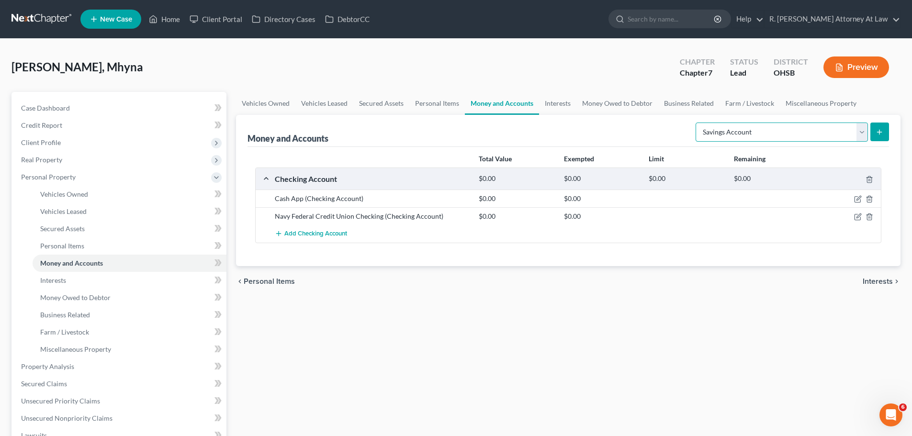
click at [697, 122] on select "Select Account Type Brokerage Cash on Hand Certificates of Deposit Checking Acc…" at bounding box center [781, 131] width 172 height 19
click at [876, 132] on icon "submit" at bounding box center [879, 132] width 8 height 8
click at [881, 133] on icon "submit" at bounding box center [879, 132] width 8 height 8
drag, startPoint x: 804, startPoint y: 136, endPoint x: 800, endPoint y: 140, distance: 5.8
click at [802, 139] on select "Select Account Type Brokerage Cash on Hand Certificates of Deposit Checking Acc…" at bounding box center [781, 131] width 172 height 19
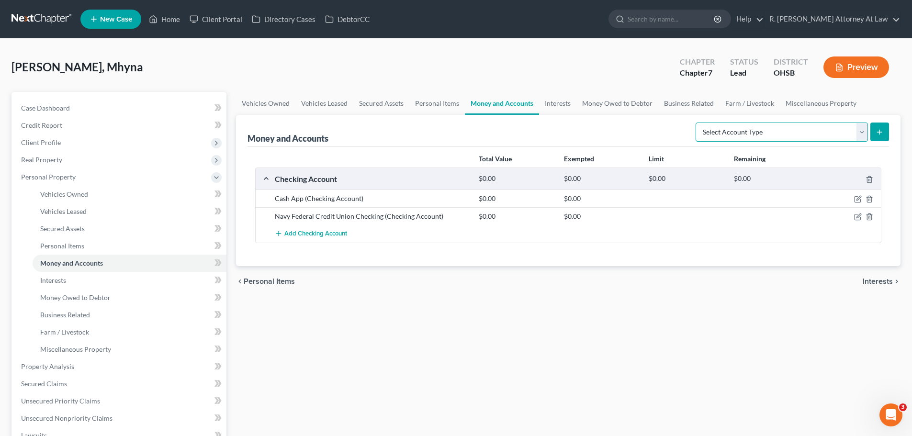
select select "savings"
click at [697, 122] on select "Select Account Type Brokerage Cash on Hand Certificates of Deposit Checking Acc…" at bounding box center [781, 131] width 172 height 19
click at [882, 133] on icon "submit" at bounding box center [879, 132] width 8 height 8
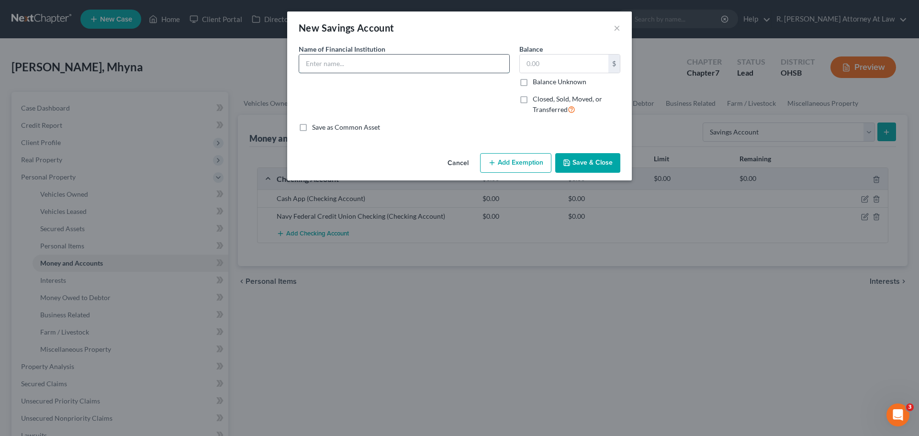
click at [343, 66] on input "text" at bounding box center [404, 64] width 210 height 18
type input "Navy Federal Credit Union Savings"
drag, startPoint x: 584, startPoint y: 161, endPoint x: 596, endPoint y: 158, distance: 11.7
click at [583, 161] on button "Save & Close" at bounding box center [587, 163] width 65 height 20
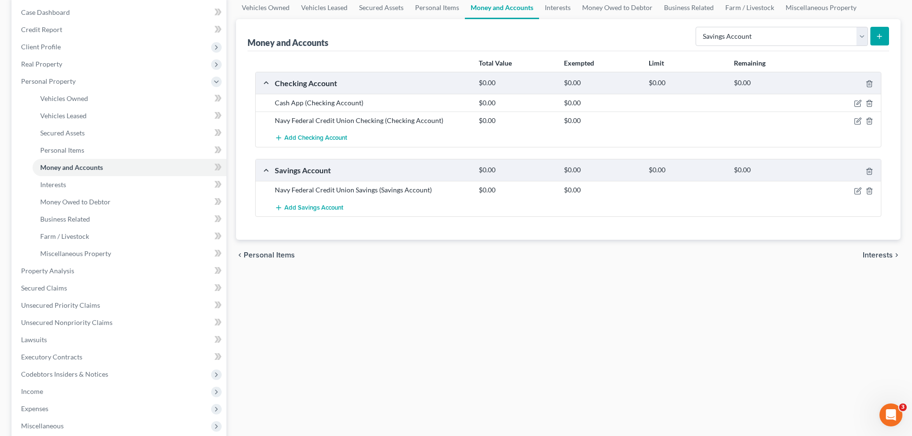
scroll to position [191, 0]
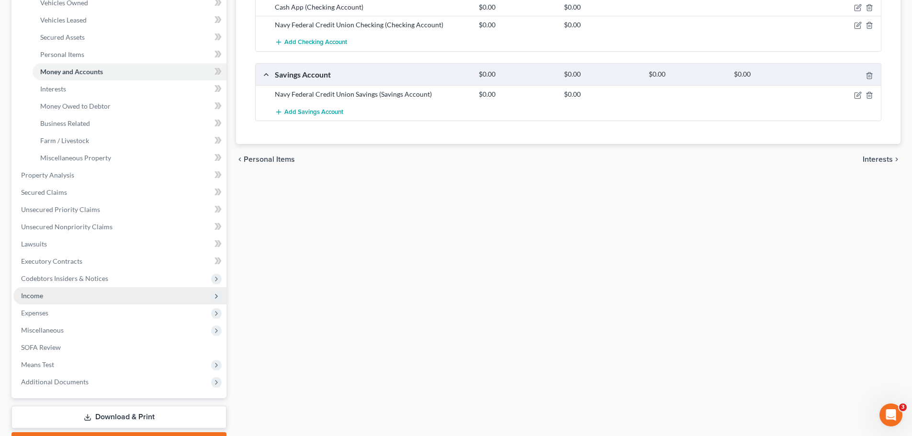
click at [25, 294] on span "Income" at bounding box center [32, 295] width 22 height 8
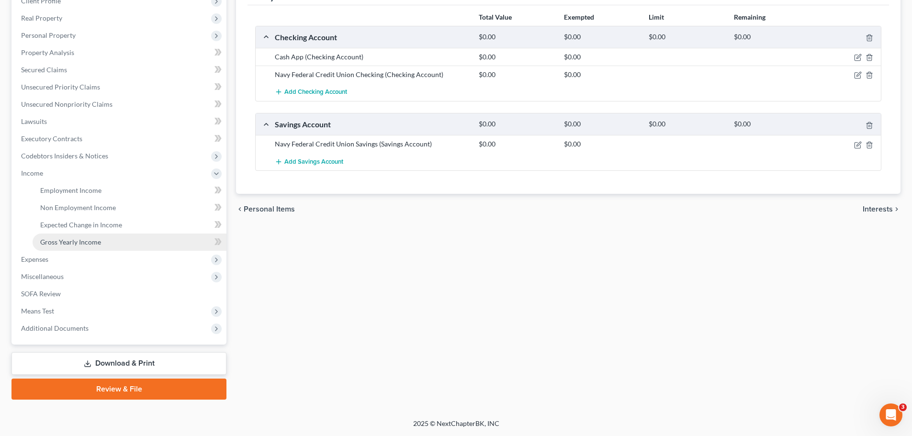
click at [82, 236] on link "Gross Yearly Income" at bounding box center [130, 241] width 194 height 17
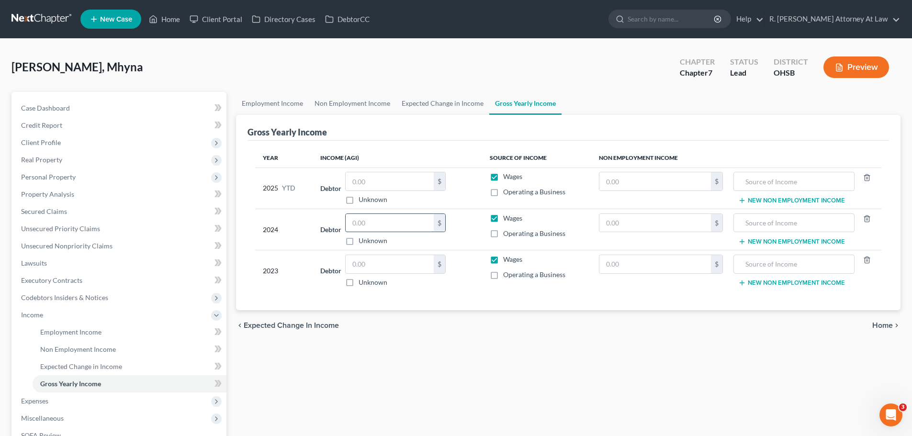
click at [365, 227] on input "text" at bounding box center [389, 223] width 88 height 18
drag, startPoint x: 345, startPoint y: 236, endPoint x: 325, endPoint y: 232, distance: 19.7
click at [322, 231] on div "Debtor 51,733.00 $ Unknown Balance Undetermined 51,733.00 $ Unknown" at bounding box center [397, 229] width 154 height 33
type input "53,136.00"
click at [674, 187] on input "text" at bounding box center [654, 181] width 111 height 18
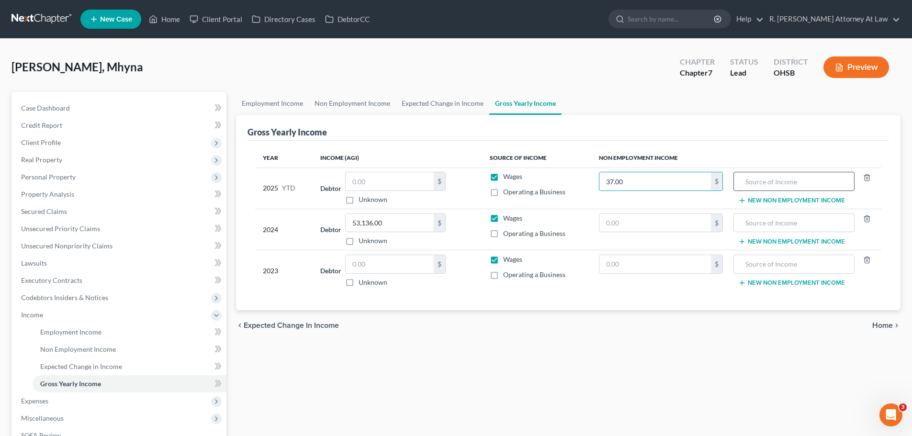
type input "37.00"
click at [782, 183] on input "text" at bounding box center [793, 181] width 110 height 18
type input "2024 Federal Refund"
click at [391, 261] on input "text" at bounding box center [389, 264] width 88 height 18
type input "65,296.00"
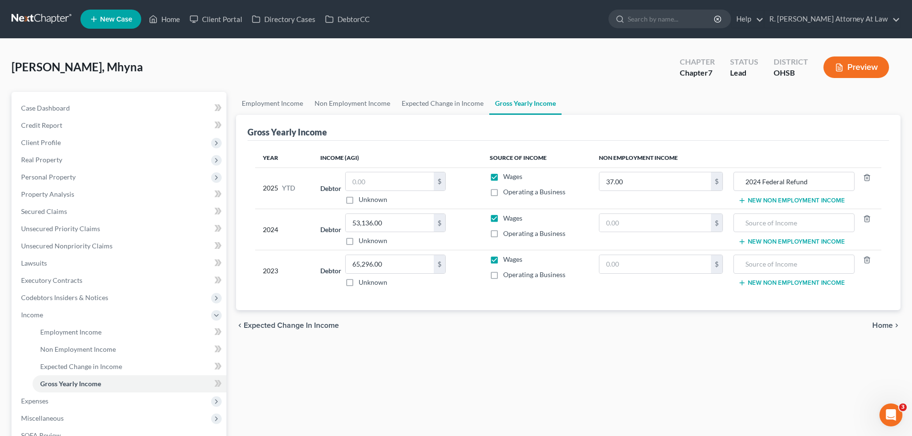
drag, startPoint x: 570, startPoint y: 27, endPoint x: 870, endPoint y: 67, distance: 303.2
click at [574, 27] on ul "New Case Home Client Portal Directory Cases DebtorCC - No Result - See all resu…" at bounding box center [490, 19] width 820 height 25
type input "51,733.00"
click at [37, 224] on span "Unsecured Priority Claims" at bounding box center [60, 228] width 79 height 8
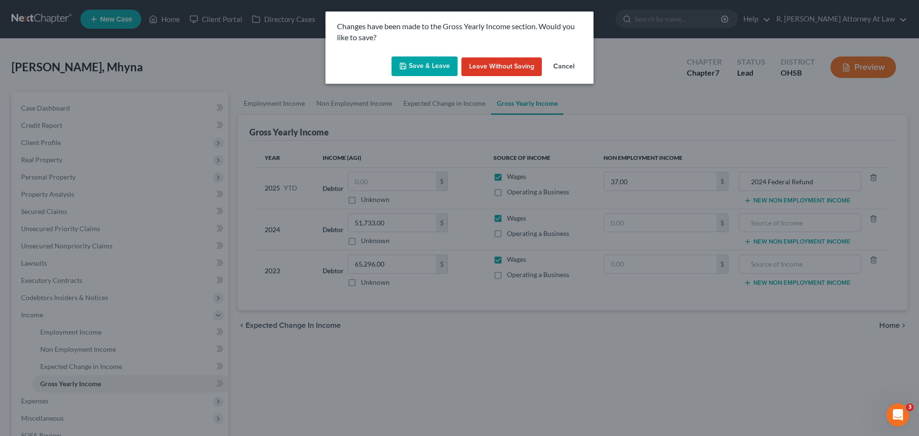
click at [412, 75] on button "Save & Leave" at bounding box center [424, 66] width 66 height 20
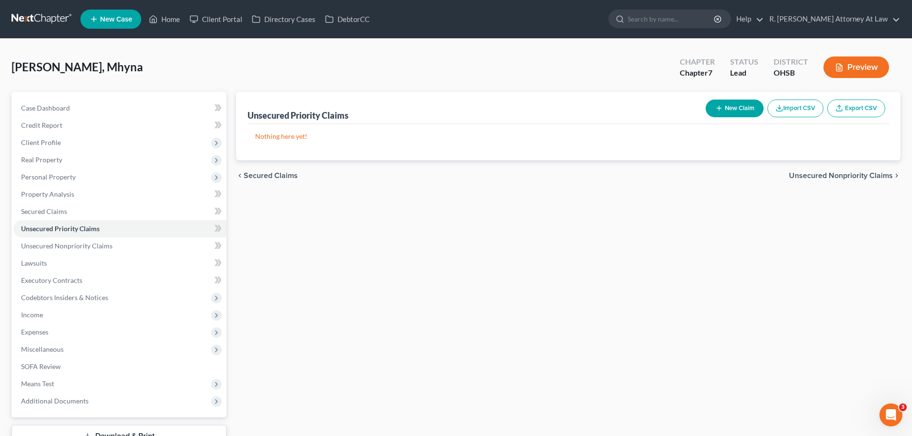
click at [741, 108] on button "New Claim" at bounding box center [734, 109] width 58 height 18
select select "0"
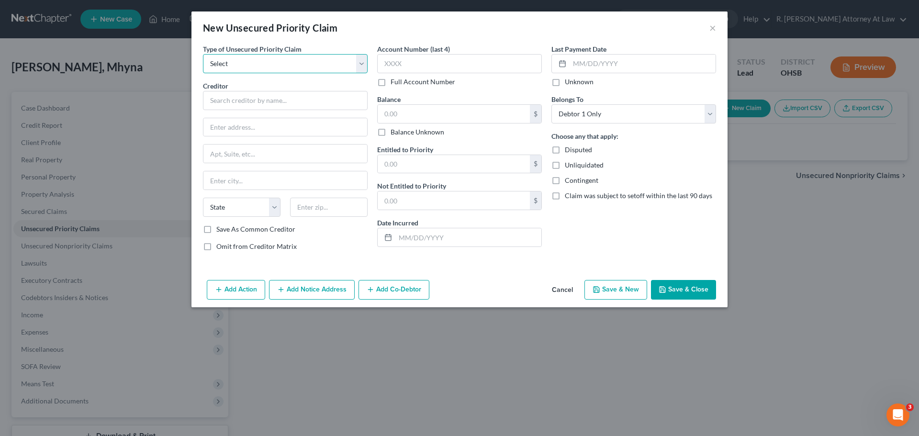
drag, startPoint x: 288, startPoint y: 64, endPoint x: 286, endPoint y: 71, distance: 7.0
click at [287, 69] on select "Select Taxes & Other Government Units Domestic Support Obligations Extensions o…" at bounding box center [285, 63] width 165 height 19
select select "0"
click at [203, 54] on select "Select Taxes & Other Government Units Domestic Support Obligations Extensions o…" at bounding box center [285, 63] width 165 height 19
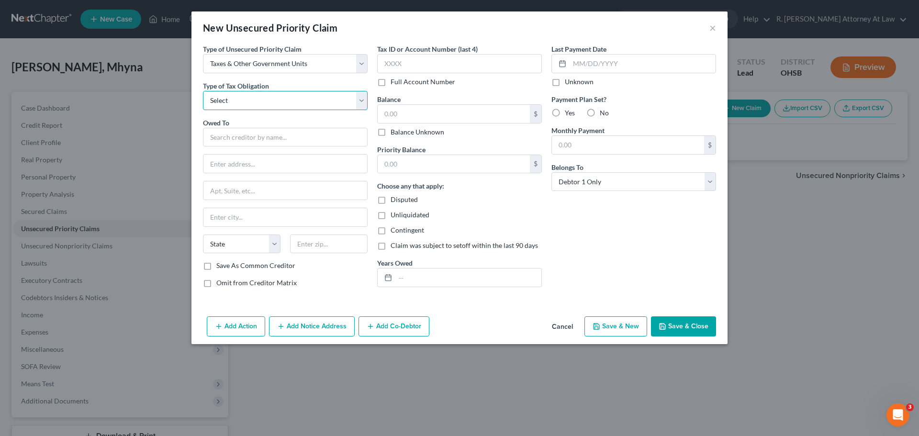
click at [257, 100] on select "Select Federal City State Franchise Tax Board Other" at bounding box center [285, 100] width 165 height 19
select select "0"
click at [203, 91] on select "Select Federal City State Franchise Tax Board Other" at bounding box center [285, 100] width 165 height 19
drag, startPoint x: 243, startPoint y: 124, endPoint x: 243, endPoint y: 130, distance: 5.7
click at [243, 126] on div "Owed To *" at bounding box center [285, 132] width 165 height 29
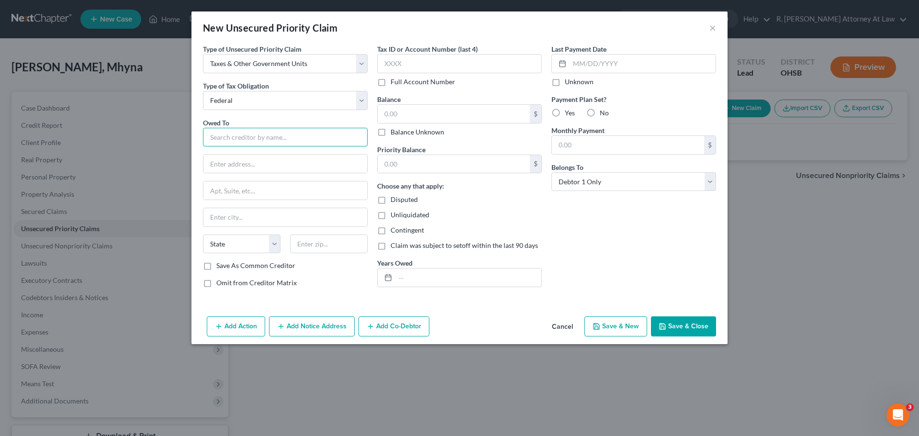
click at [261, 141] on input "text" at bounding box center [285, 137] width 165 height 19
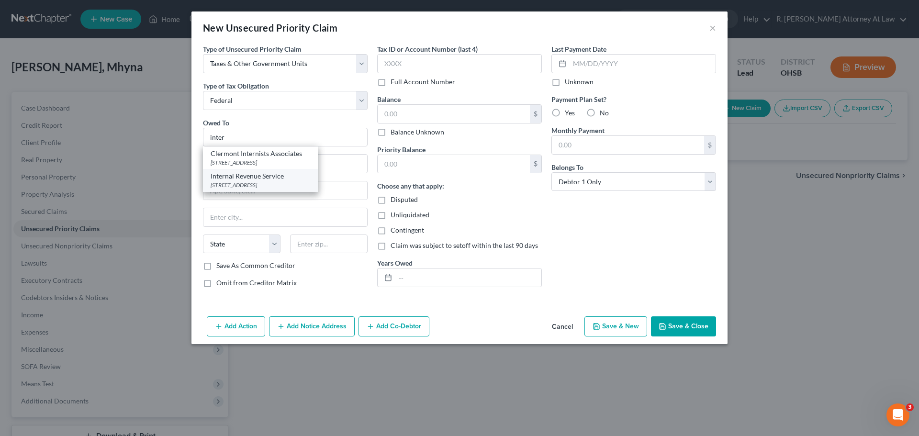
click at [253, 178] on div "Internal Revenue Service" at bounding box center [261, 176] width 100 height 10
type input "Internal Revenue Service"
type input "PO Box 7346"
type input "[GEOGRAPHIC_DATA]"
select select "39"
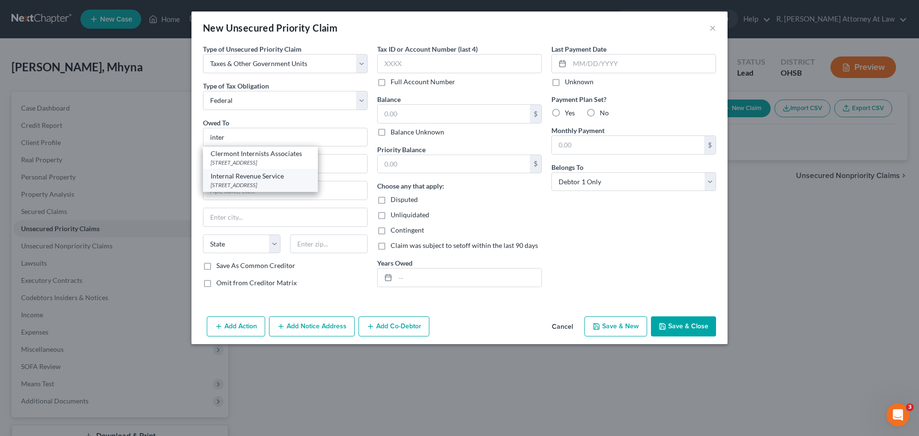
type input "19101"
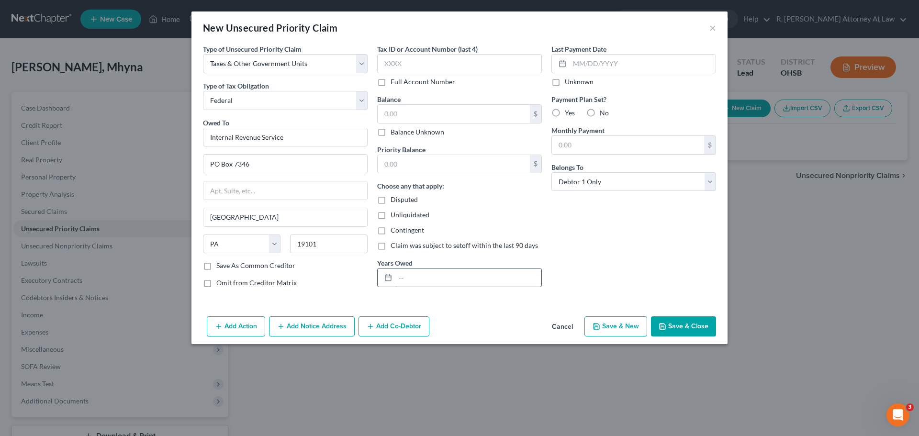
click at [414, 282] on input "text" at bounding box center [468, 277] width 146 height 18
type input "2023"
click at [417, 110] on input "text" at bounding box center [454, 114] width 152 height 18
type input "5,504"
click at [690, 324] on button "Save & Close" at bounding box center [683, 326] width 65 height 20
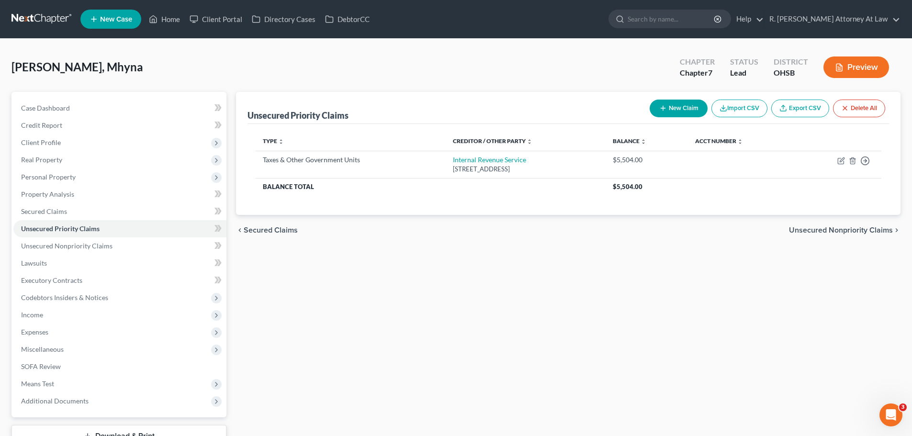
click at [659, 110] on icon "button" at bounding box center [663, 108] width 8 height 8
select select "0"
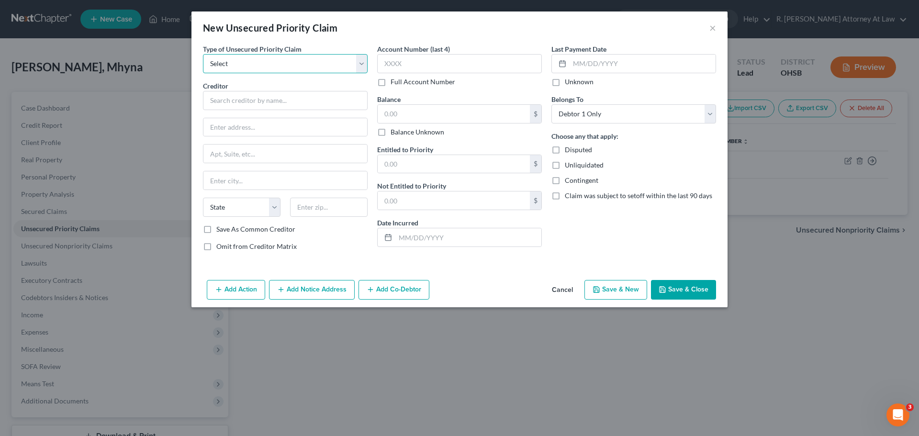
click at [261, 75] on div "Type of Unsecured Priority Claim * Select Taxes & Other Government Units Domest…" at bounding box center [285, 151] width 174 height 215
click at [203, 54] on select "Select Taxes & Other Government Units Domestic Support Obligations Extensions o…" at bounding box center [285, 63] width 165 height 19
click at [256, 74] on div "Type of Unsecured Priority Claim * Select Taxes & Other Government Units Domest…" at bounding box center [285, 151] width 174 height 215
select select "0"
click at [203, 54] on select "Select Taxes & Other Government Units Domestic Support Obligations Extensions o…" at bounding box center [285, 63] width 165 height 19
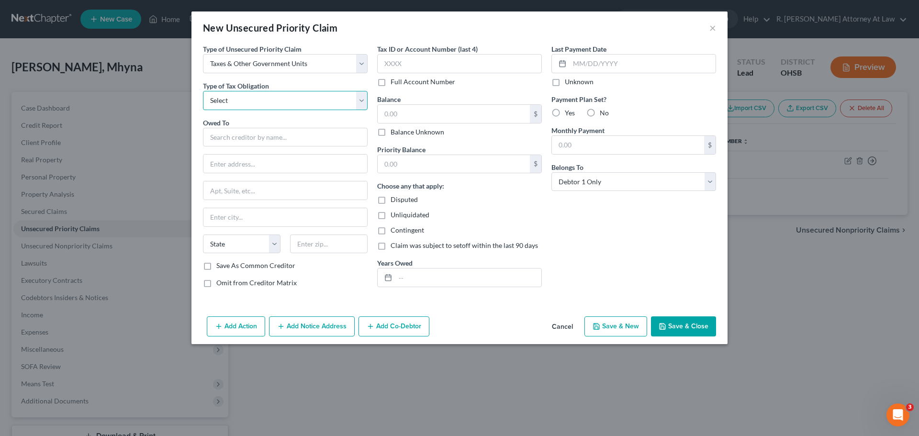
drag, startPoint x: 268, startPoint y: 102, endPoint x: 264, endPoint y: 109, distance: 8.4
click at [268, 103] on select "Select Federal City State Franchise Tax Board Other" at bounding box center [285, 100] width 165 height 19
select select "0"
click at [203, 91] on select "Select Federal City State Franchise Tax Board Other" at bounding box center [285, 100] width 165 height 19
click at [238, 135] on input "text" at bounding box center [285, 137] width 165 height 19
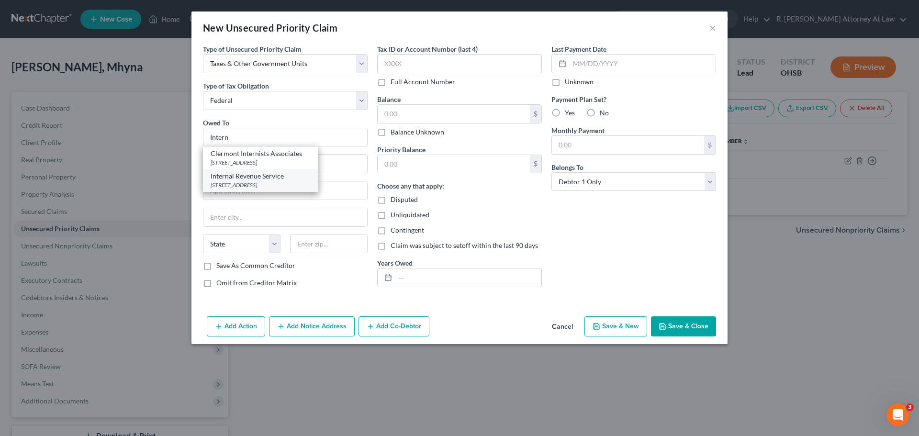
click at [234, 177] on div "Internal Revenue Service" at bounding box center [261, 176] width 100 height 10
type input "Internal Revenue Service"
type input "PO Box 7346"
type input "[GEOGRAPHIC_DATA]"
select select "39"
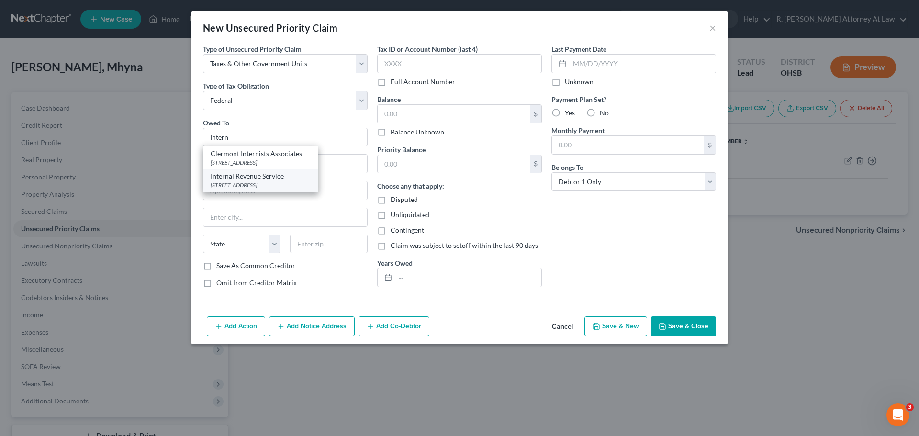
type input "19101"
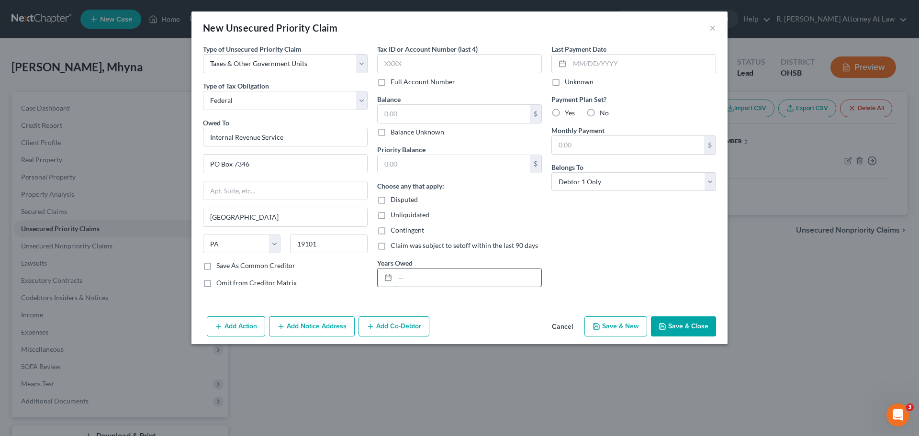
drag, startPoint x: 456, startPoint y: 282, endPoint x: 445, endPoint y: 282, distance: 12.0
click at [449, 282] on input "text" at bounding box center [468, 277] width 146 height 18
type input "2022"
click at [418, 118] on input "text" at bounding box center [454, 114] width 152 height 18
drag, startPoint x: 674, startPoint y: 327, endPoint x: 672, endPoint y: 322, distance: 5.6
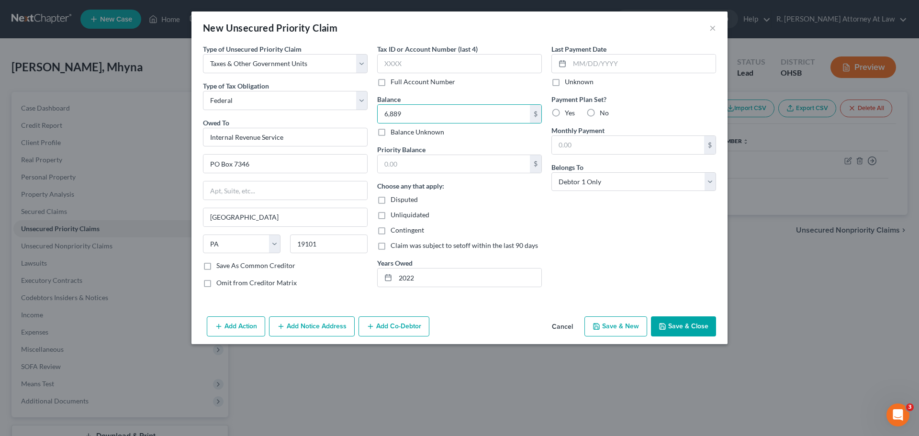
click at [674, 326] on button "Save & Close" at bounding box center [683, 326] width 65 height 20
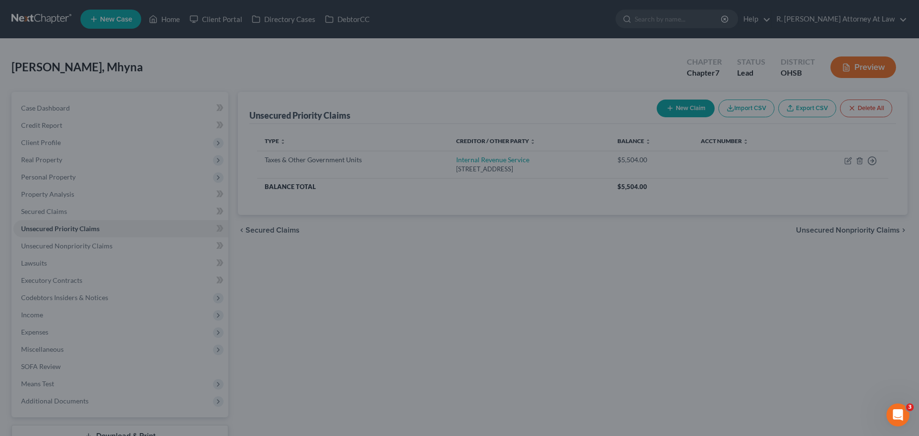
type input "6,889.00"
type input "0.00"
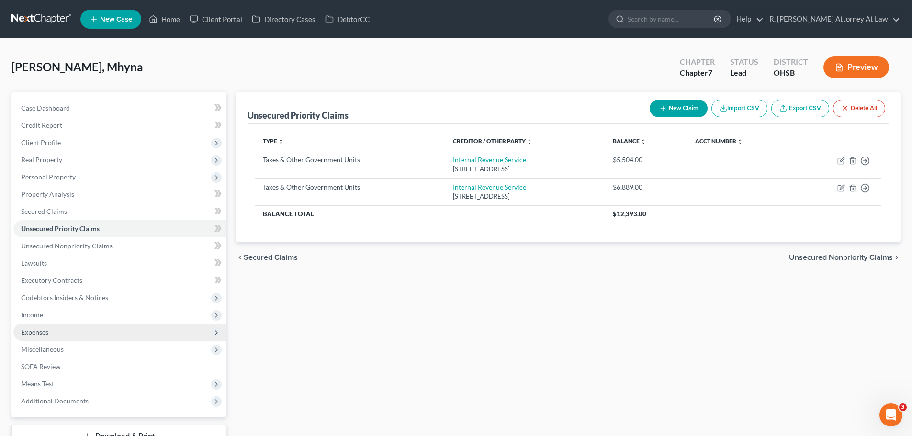
click at [43, 332] on span "Expenses" at bounding box center [34, 332] width 27 height 8
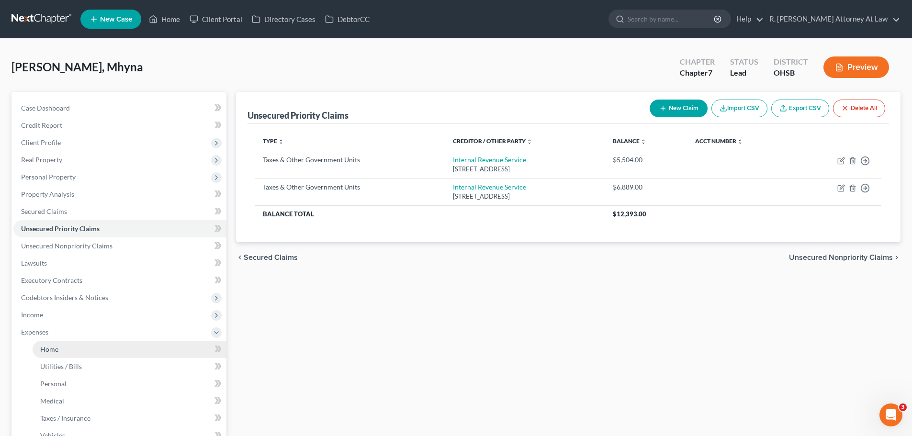
click at [60, 355] on link "Home" at bounding box center [130, 349] width 194 height 17
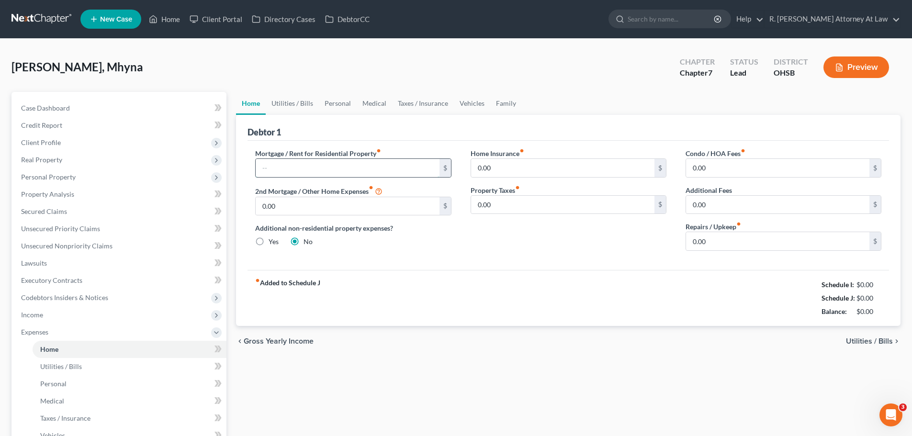
click at [299, 168] on input "text" at bounding box center [347, 168] width 183 height 18
type input "600"
drag, startPoint x: 290, startPoint y: 104, endPoint x: 291, endPoint y: 99, distance: 5.5
click at [291, 103] on link "Utilities / Bills" at bounding box center [292, 103] width 53 height 23
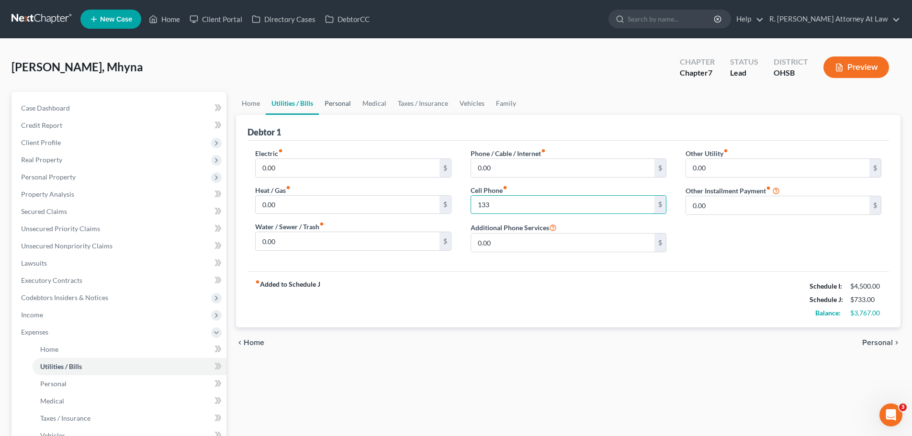
type input "133"
click at [335, 106] on link "Personal" at bounding box center [338, 103] width 38 height 23
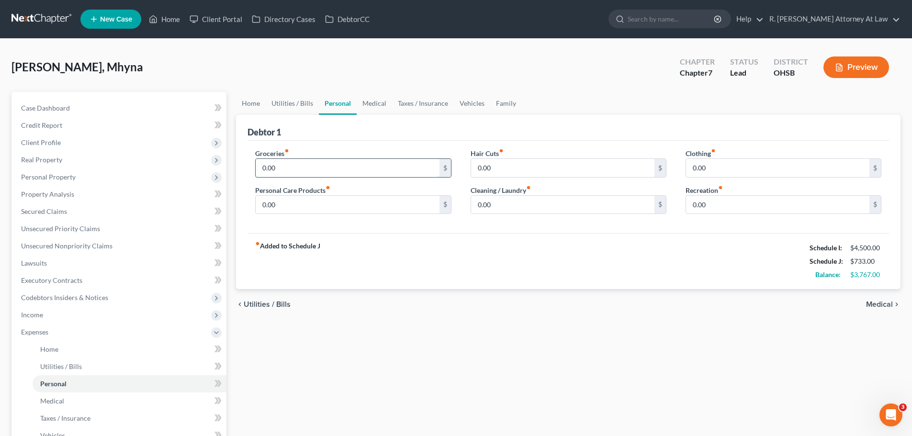
click at [298, 167] on input "0.00" at bounding box center [347, 168] width 183 height 18
type input "450.00"
click at [380, 204] on input "0.00" at bounding box center [347, 205] width 183 height 18
type input "75"
click at [510, 205] on input "0.00" at bounding box center [562, 205] width 183 height 18
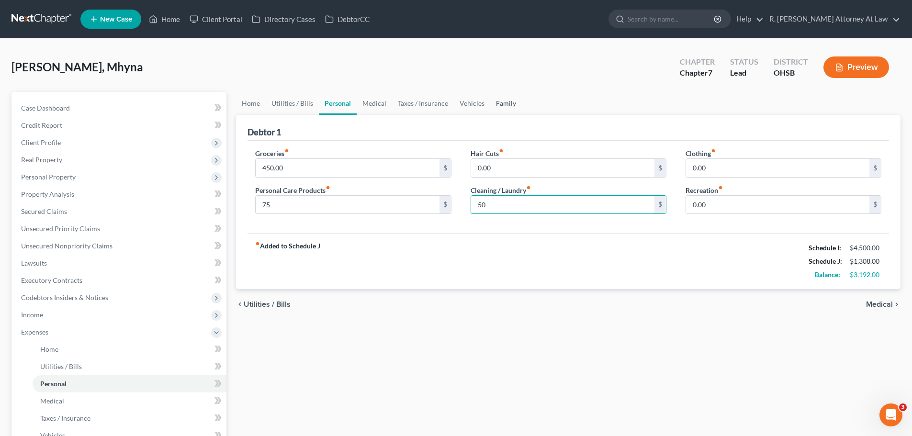
type input "50"
click at [494, 101] on link "Family" at bounding box center [506, 103] width 32 height 23
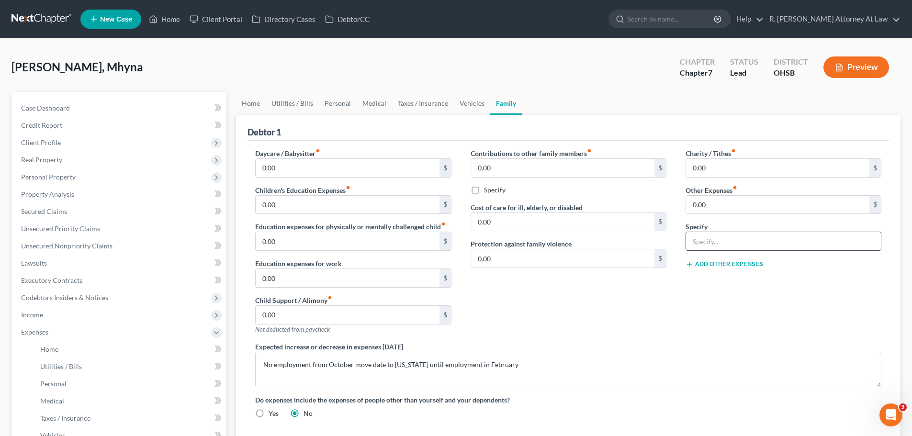
click at [714, 239] on input "text" at bounding box center [783, 241] width 195 height 18
type input "Travel for work 250, Storage Unit 138, Subscriptions 100"
click at [738, 211] on input "0.00" at bounding box center [777, 205] width 183 height 18
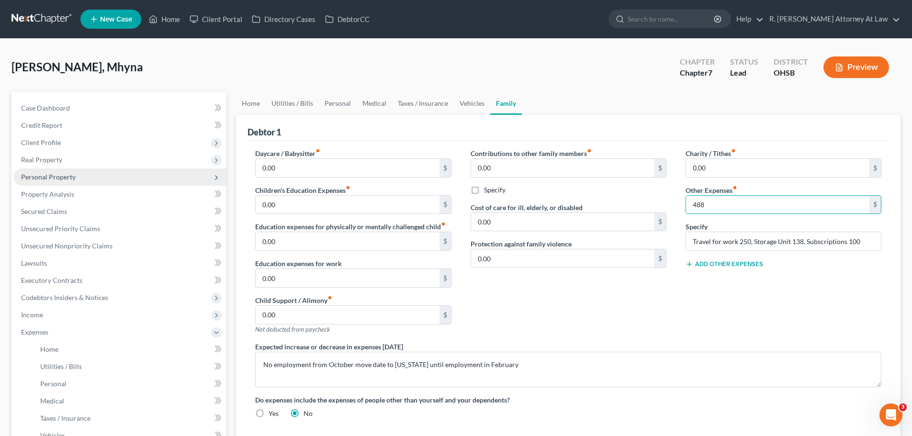
click at [56, 179] on span "Personal Property" at bounding box center [48, 177] width 55 height 8
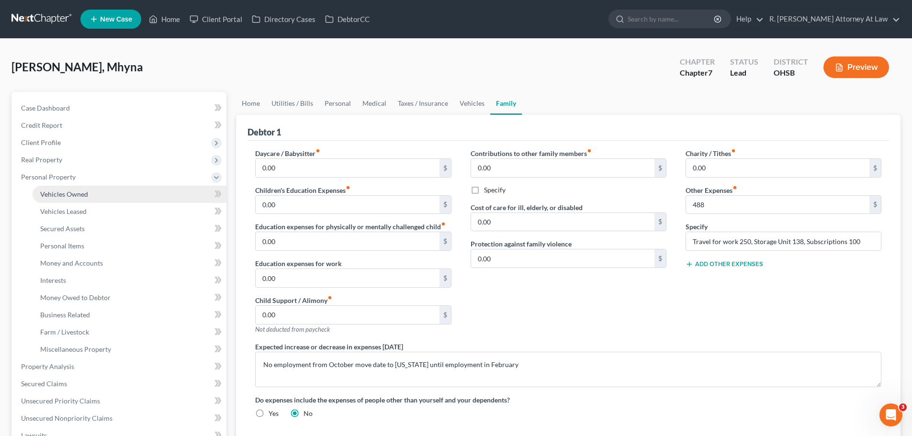
click at [87, 196] on span "Vehicles Owned" at bounding box center [64, 194] width 48 height 8
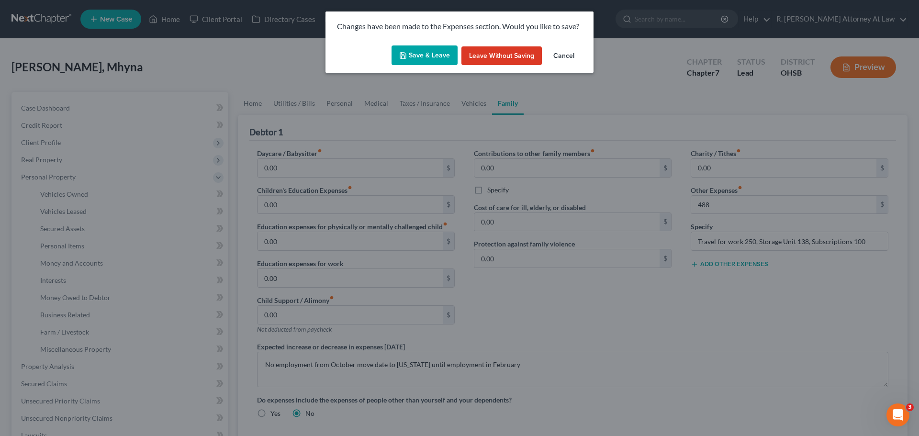
click at [407, 58] on icon "button" at bounding box center [403, 56] width 8 height 8
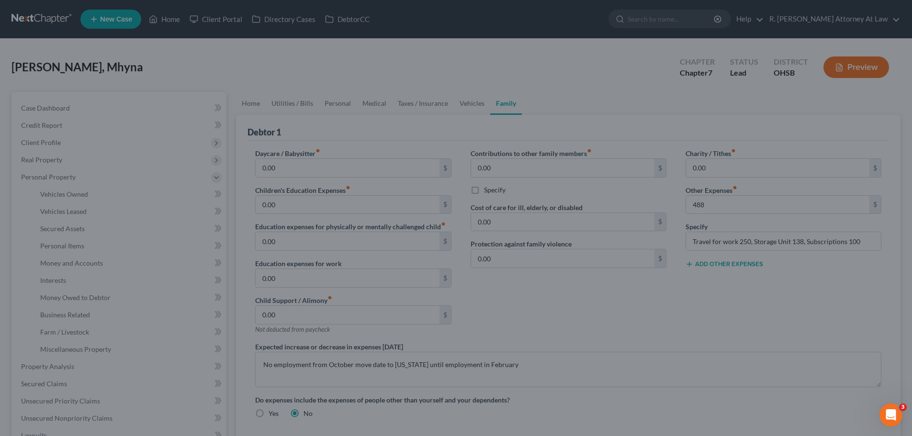
type input "488.00"
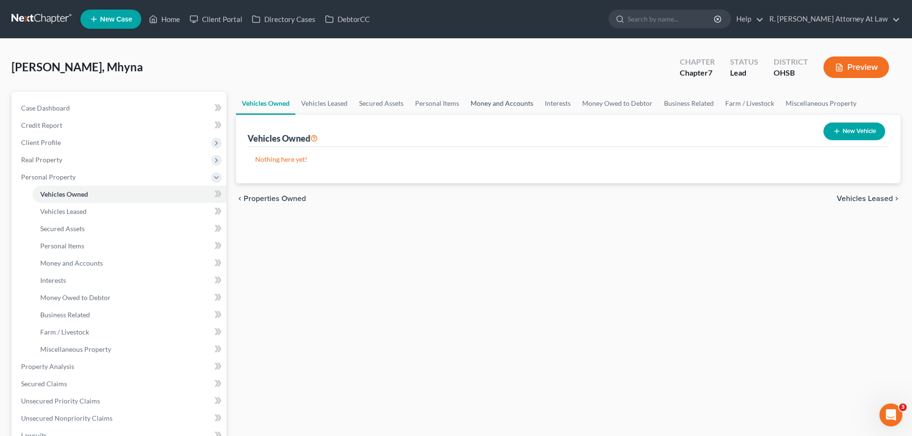
click at [504, 100] on link "Money and Accounts" at bounding box center [502, 103] width 74 height 23
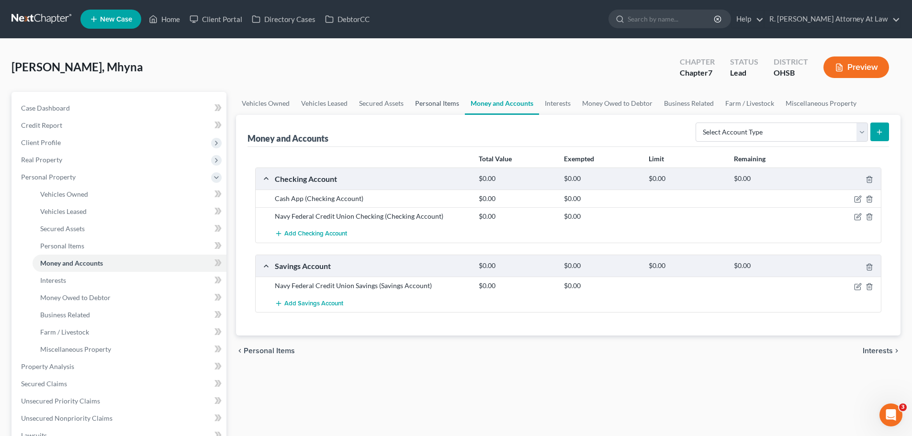
click at [446, 107] on link "Personal Items" at bounding box center [437, 103] width 56 height 23
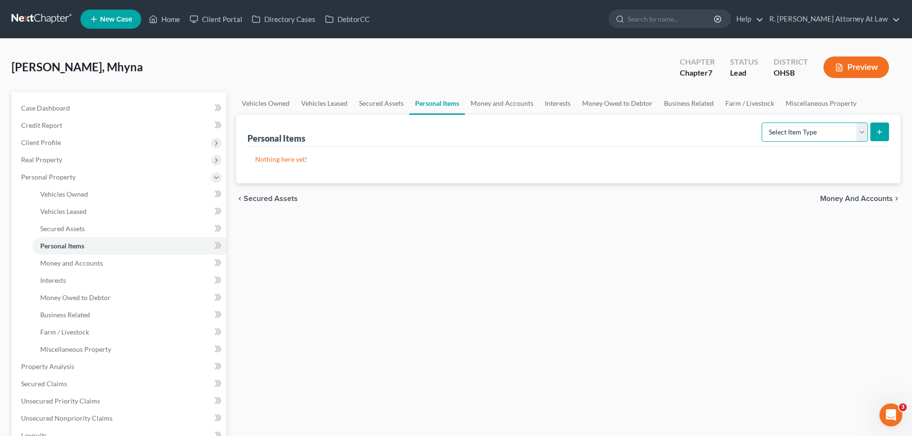
click at [807, 132] on select "Select Item Type Clothing Collectibles Of Value Electronics Firearms Household …" at bounding box center [814, 131] width 106 height 19
select select "clothing"
click at [762, 122] on select "Select Item Type Clothing Collectibles Of Value Electronics Firearms Household …" at bounding box center [814, 131] width 106 height 19
click at [879, 132] on line "submit" at bounding box center [879, 132] width 4 height 0
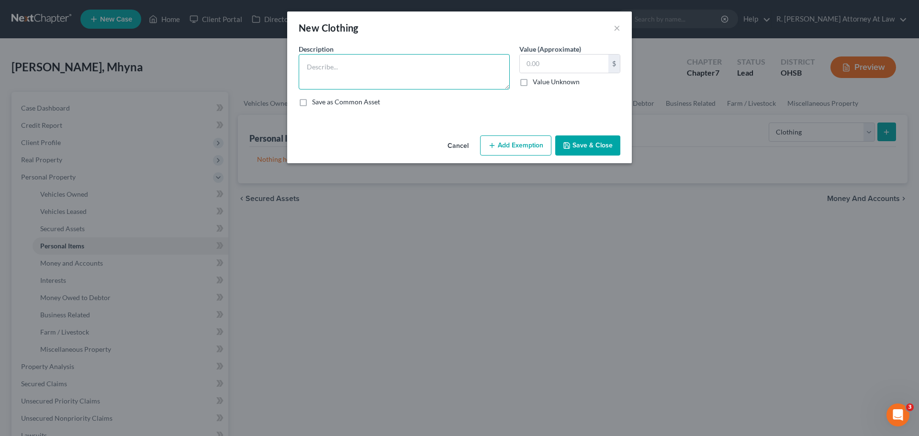
click at [423, 83] on textarea at bounding box center [404, 71] width 211 height 35
type textarea "Clothing 200"
type input "200"
click at [526, 148] on button "Add Exemption" at bounding box center [515, 145] width 71 height 20
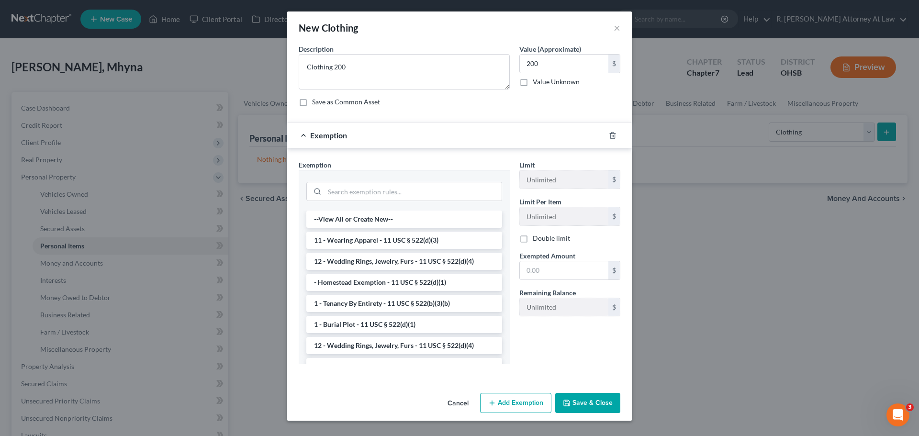
drag, startPoint x: 338, startPoint y: 239, endPoint x: 376, endPoint y: 231, distance: 38.7
click at [339, 239] on li "11 - Wearing Apparel - 11 USC § 522(d)(3)" at bounding box center [404, 240] width 196 height 17
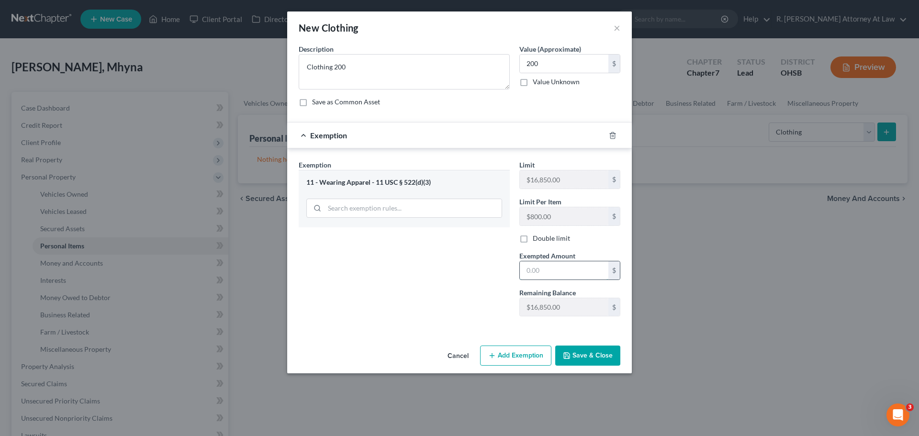
click at [550, 262] on input "text" at bounding box center [564, 270] width 89 height 18
type input "200"
click at [481, 265] on div "Exemption Set must be selected for CA. Exemption * 11 - Wearing Apparel - 11 US…" at bounding box center [404, 242] width 221 height 164
click at [586, 346] on button "Save & Close" at bounding box center [587, 355] width 65 height 20
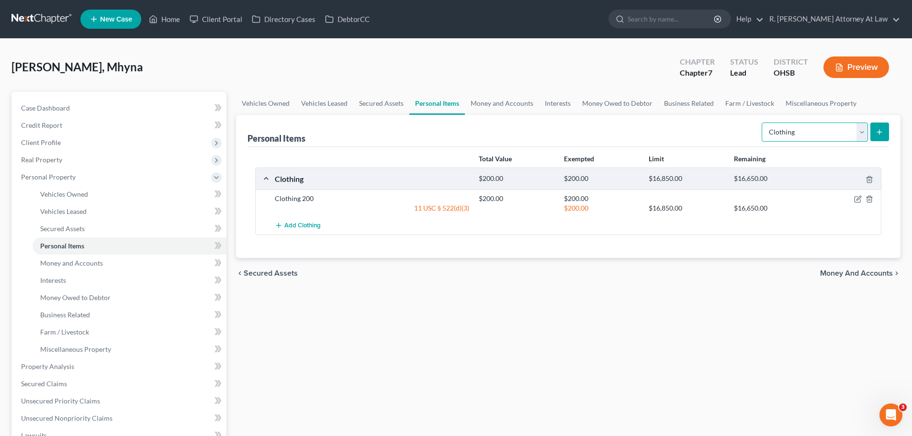
click at [796, 132] on select "Select Item Type Clothing Collectibles Of Value Electronics Firearms Household …" at bounding box center [814, 131] width 106 height 19
select select "jewelry"
click at [762, 122] on select "Select Item Type Clothing Collectibles Of Value Electronics Firearms Household …" at bounding box center [814, 131] width 106 height 19
click at [878, 133] on icon "submit" at bounding box center [879, 132] width 8 height 8
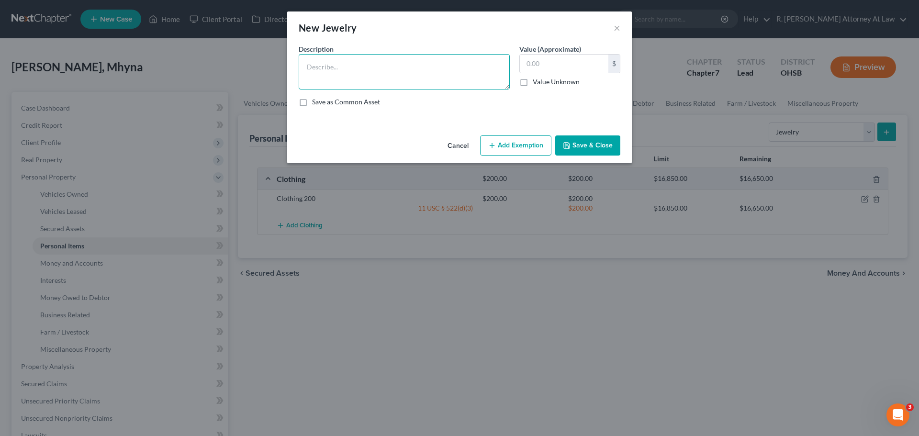
drag, startPoint x: 399, startPoint y: 71, endPoint x: 395, endPoint y: 76, distance: 6.1
click at [397, 74] on textarea at bounding box center [404, 71] width 211 height 35
type textarea "Costume Jewelry 50"
type input "50"
click at [523, 149] on button "Add Exemption" at bounding box center [515, 145] width 71 height 20
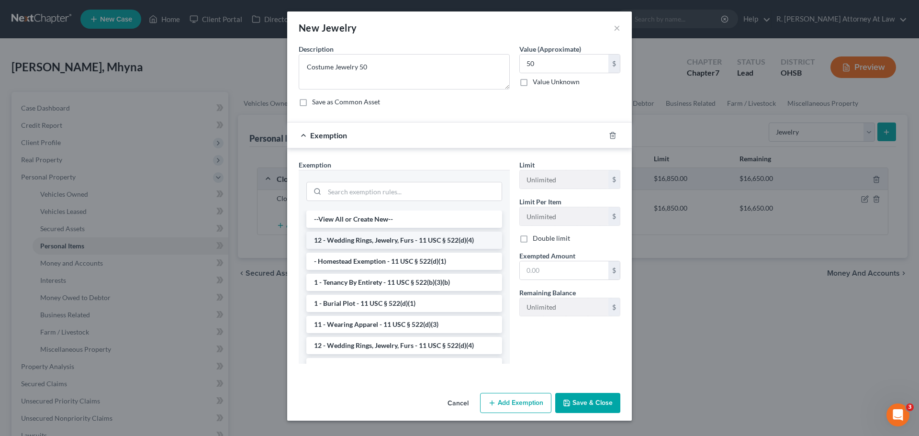
click at [354, 239] on li "12 - Wedding Rings, Jewelry, Furs - 11 USC § 522(d)(4)" at bounding box center [404, 240] width 196 height 17
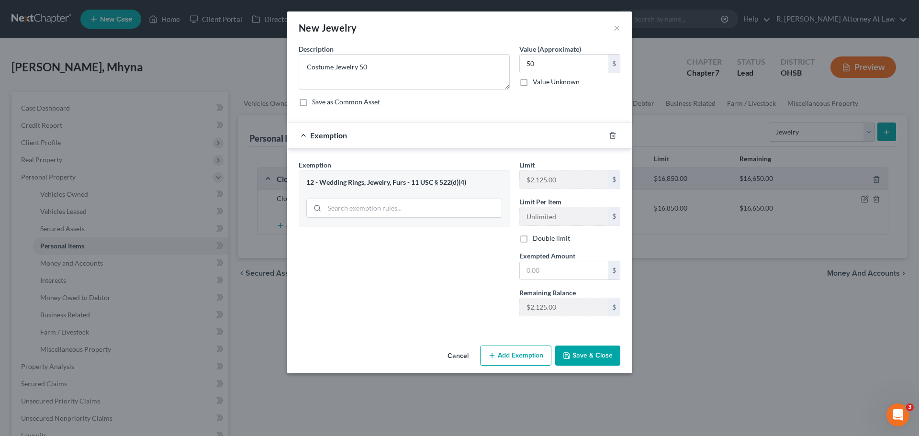
click at [614, 140] on div at bounding box center [618, 135] width 27 height 15
click at [613, 136] on line "button" at bounding box center [613, 136] width 0 height 2
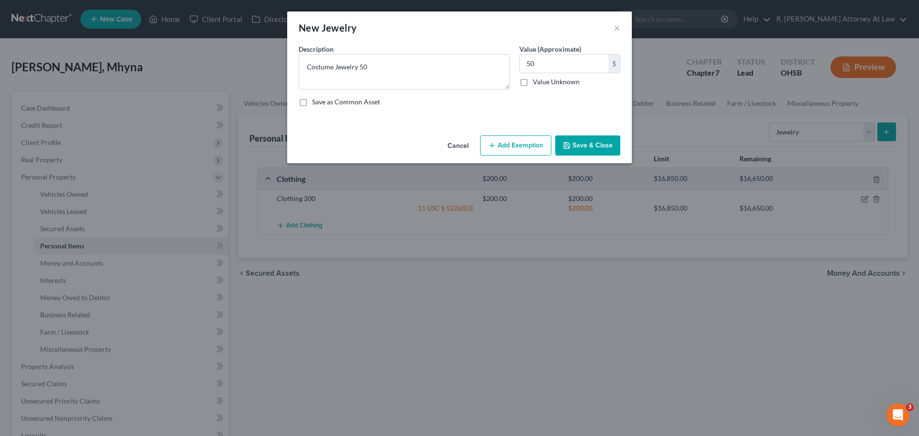
drag, startPoint x: 523, startPoint y: 134, endPoint x: 519, endPoint y: 145, distance: 11.6
click at [523, 136] on div "Cancel Add Exemption Save & Close" at bounding box center [459, 148] width 345 height 32
click at [517, 148] on button "Add Exemption" at bounding box center [515, 145] width 71 height 20
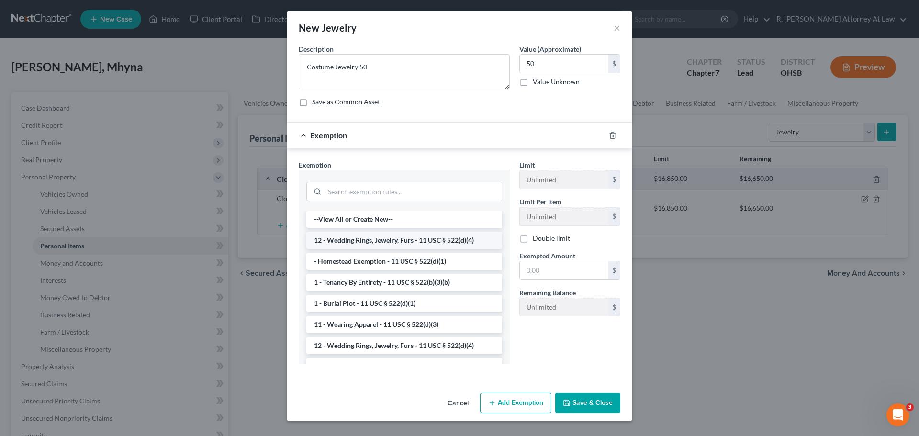
click at [377, 244] on li "12 - Wedding Rings, Jewelry, Furs - 11 USC § 522(d)(4)" at bounding box center [404, 240] width 196 height 17
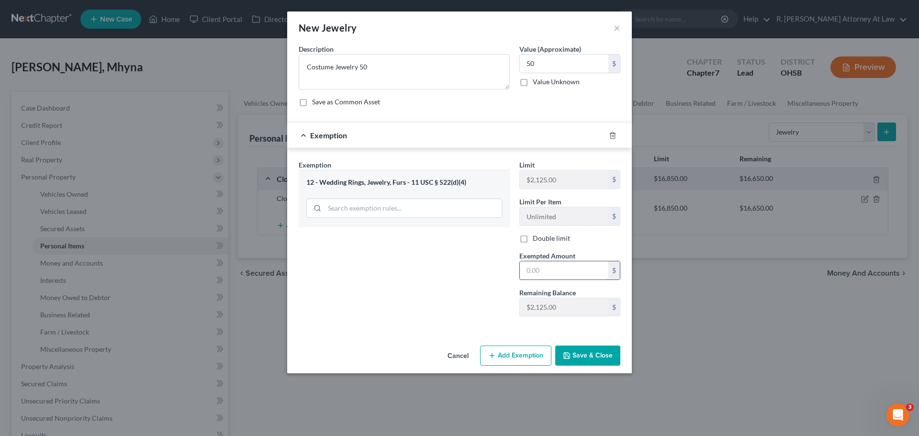
click at [536, 267] on input "text" at bounding box center [564, 270] width 89 height 18
type input "50"
click at [445, 251] on div "Exemption Set must be selected for CA. Exemption * 12 - Wedding Rings, Jewelry,…" at bounding box center [404, 242] width 221 height 164
click at [583, 359] on button "Save & Close" at bounding box center [587, 355] width 65 height 20
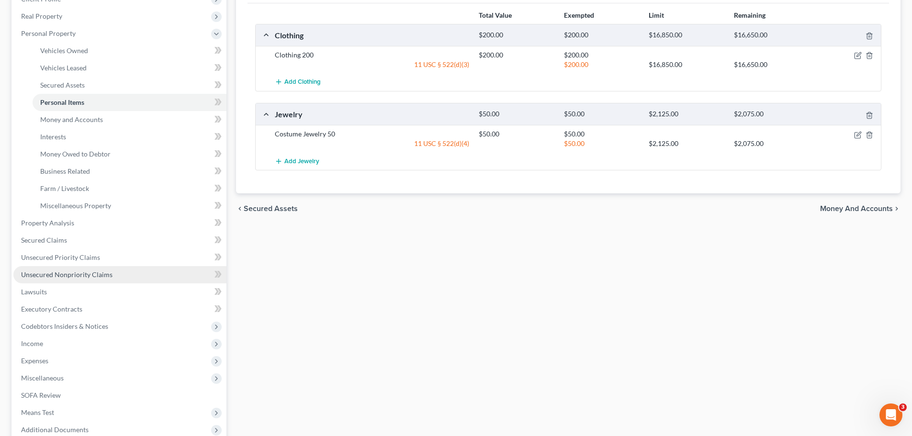
click at [78, 278] on span "Unsecured Nonpriority Claims" at bounding box center [66, 274] width 91 height 8
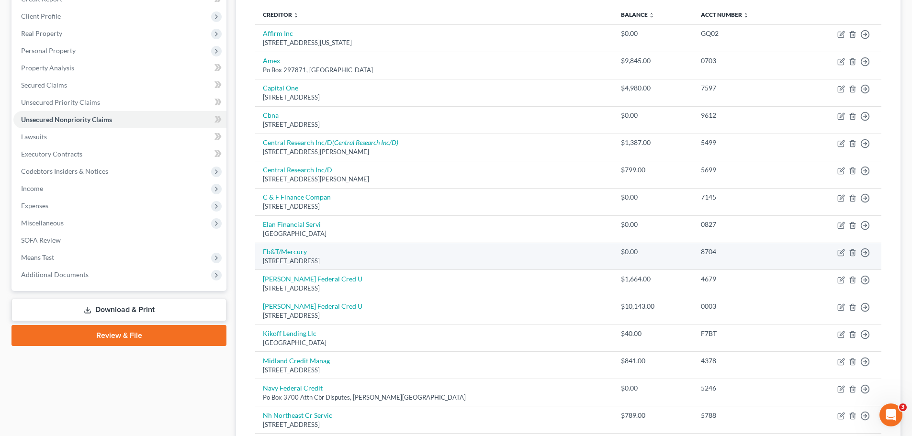
scroll to position [144, 0]
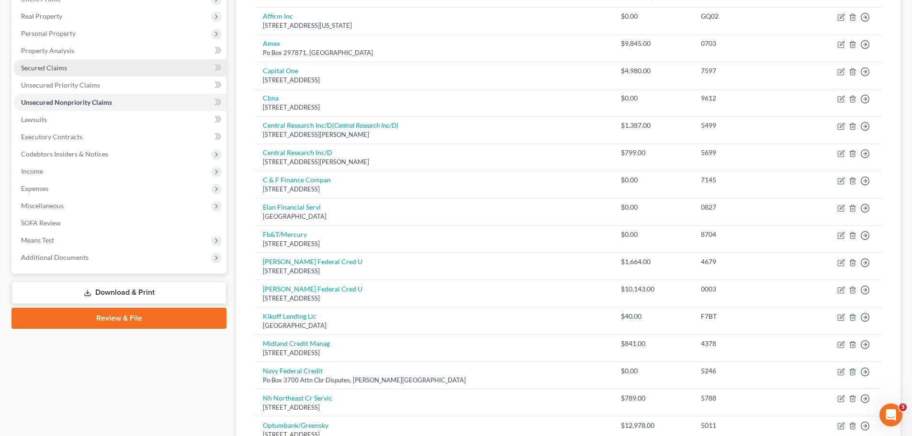
click at [49, 68] on span "Secured Claims" at bounding box center [44, 68] width 46 height 8
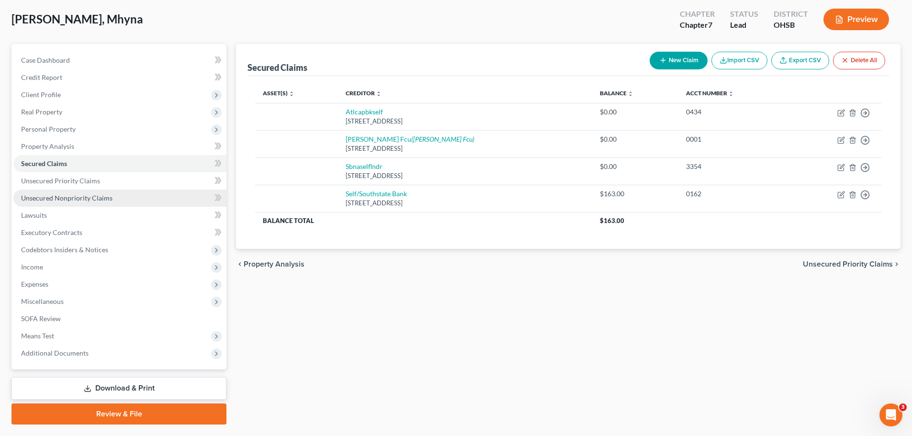
click at [71, 196] on span "Unsecured Nonpriority Claims" at bounding box center [66, 198] width 91 height 8
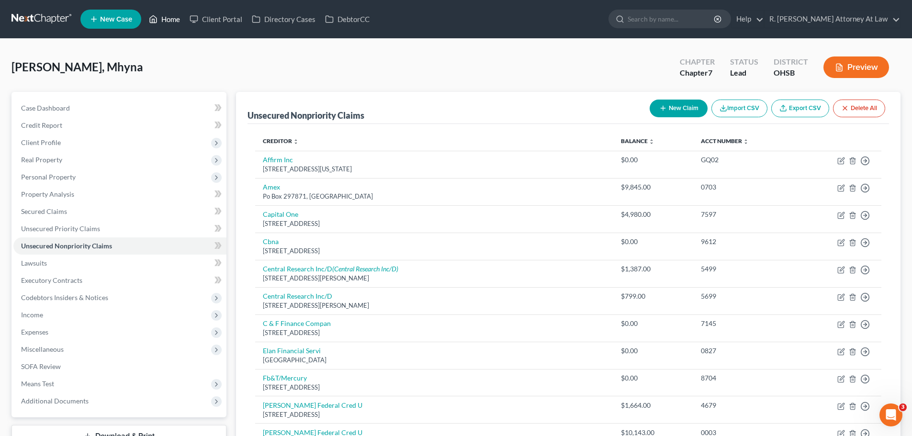
click at [160, 14] on link "Home" at bounding box center [164, 19] width 41 height 17
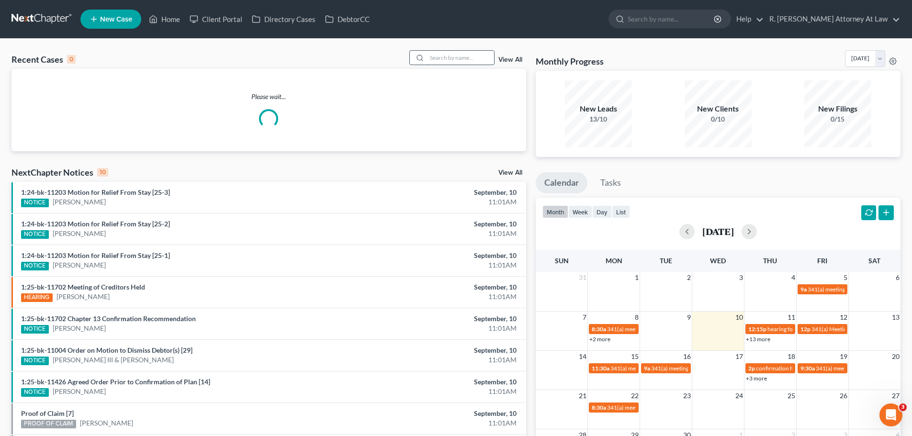
click at [461, 60] on input "search" at bounding box center [460, 58] width 67 height 14
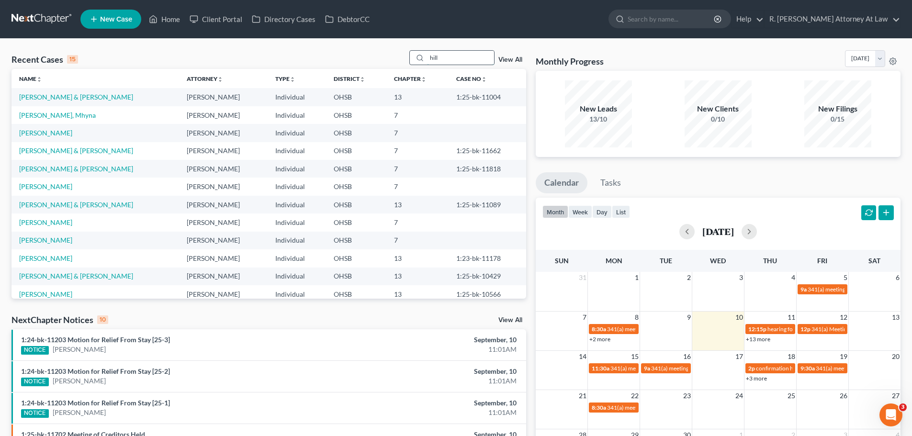
type input "hill"
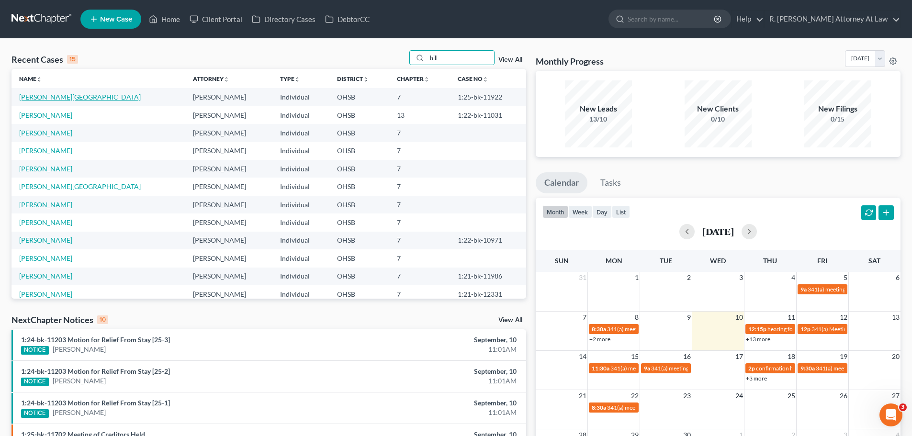
click at [43, 100] on link "[PERSON_NAME][GEOGRAPHIC_DATA]" at bounding box center [80, 97] width 122 height 8
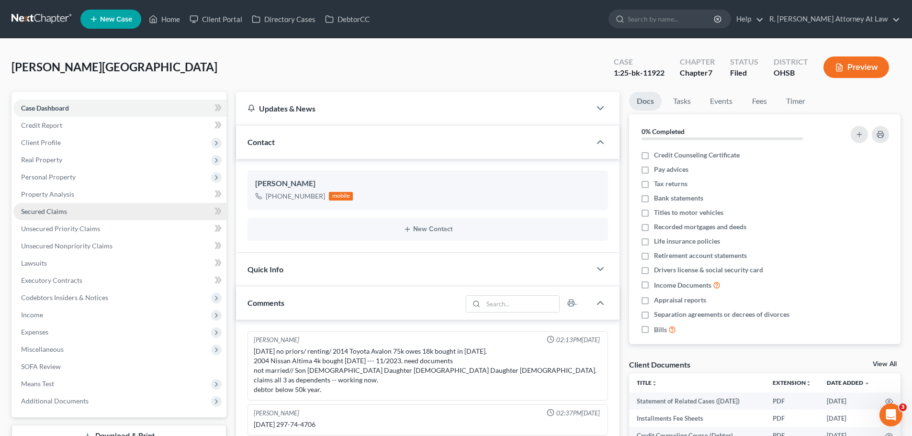
click at [43, 210] on span "Secured Claims" at bounding box center [44, 211] width 46 height 8
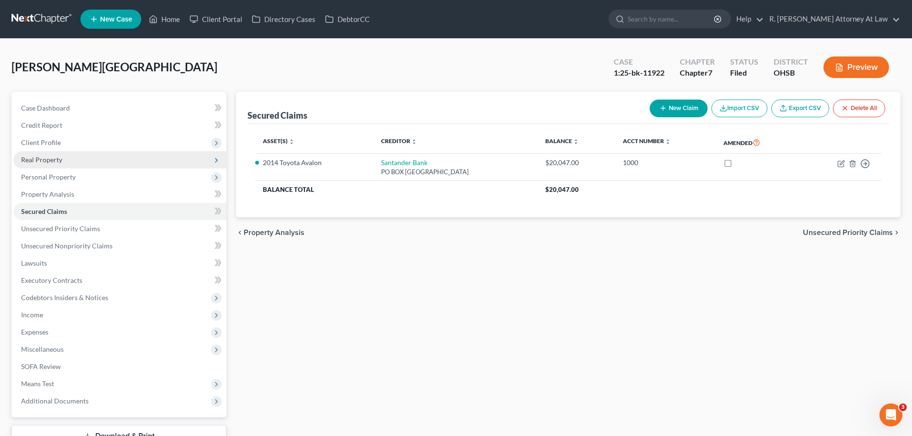
click at [47, 163] on span "Real Property" at bounding box center [41, 160] width 41 height 8
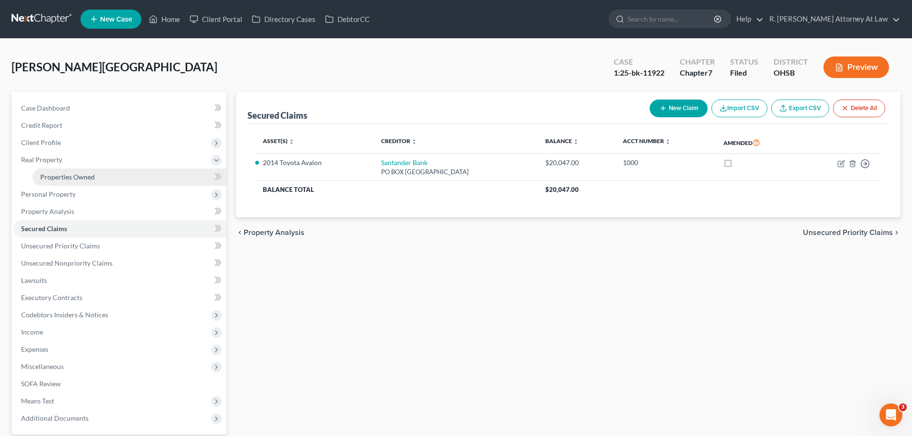
click at [56, 178] on span "Properties Owned" at bounding box center [67, 177] width 55 height 8
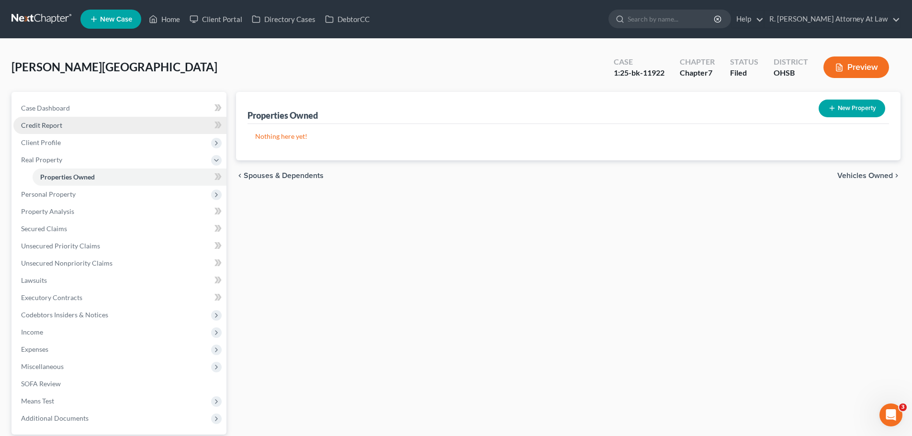
click at [43, 128] on span "Credit Report" at bounding box center [41, 125] width 41 height 8
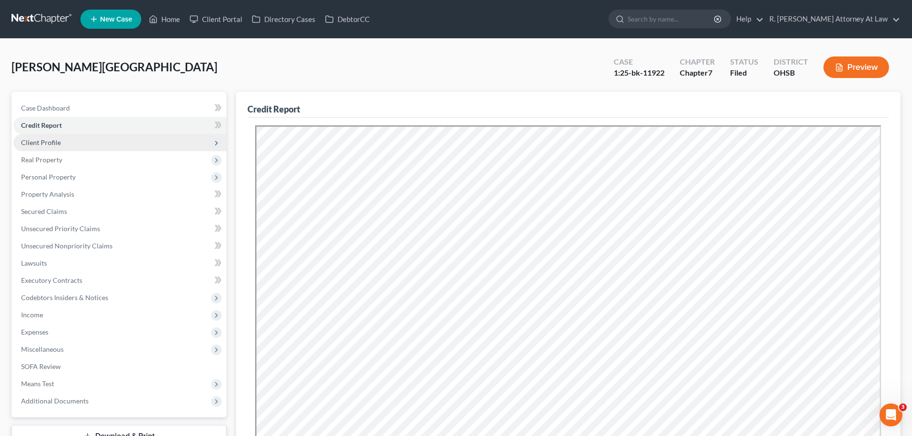
click at [45, 147] on span "Client Profile" at bounding box center [119, 142] width 213 height 17
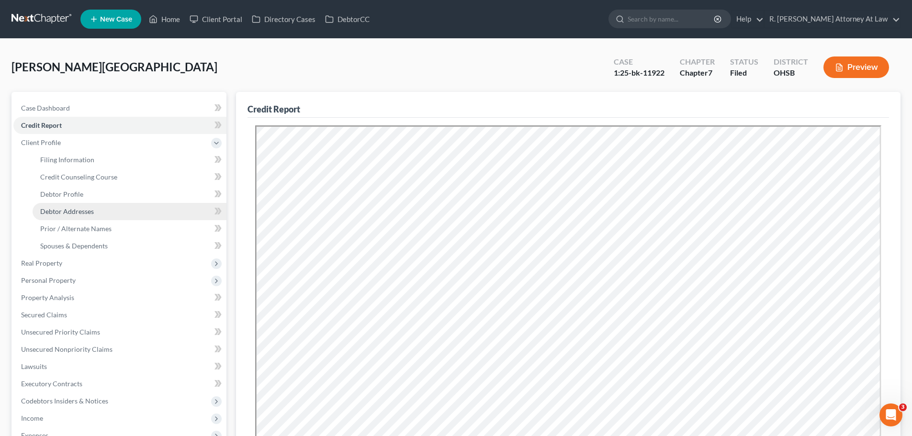
click at [73, 211] on span "Debtor Addresses" at bounding box center [67, 211] width 54 height 8
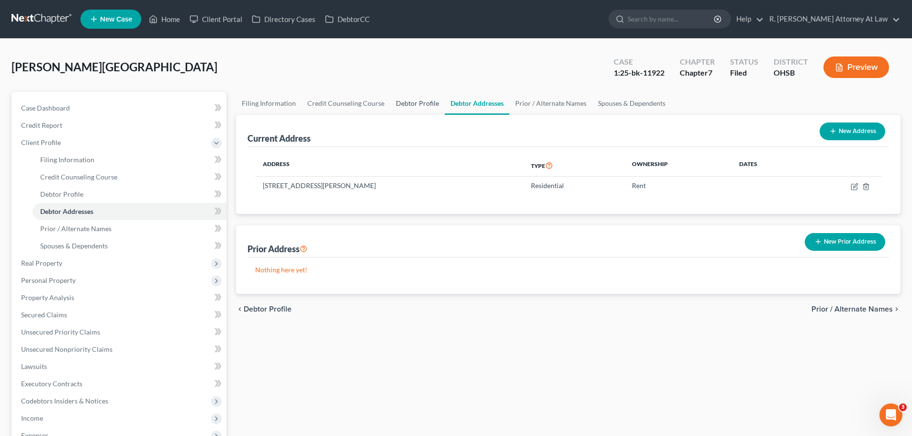
click at [410, 102] on link "Debtor Profile" at bounding box center [417, 103] width 55 height 23
select select "0"
select select "1"
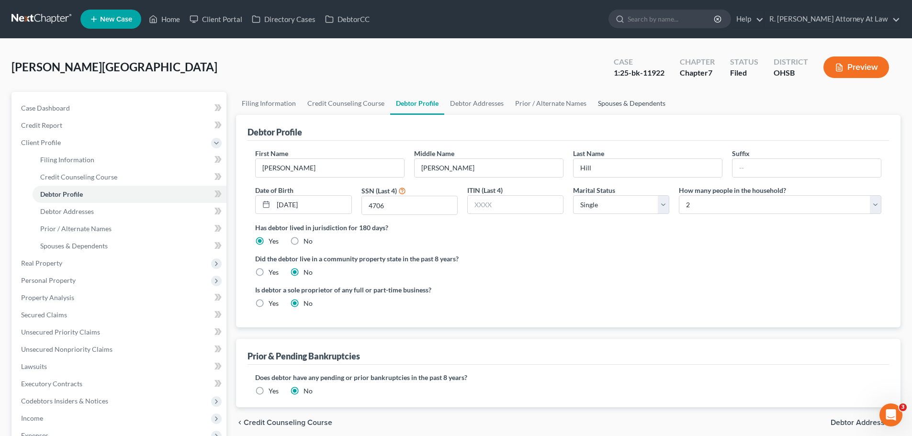
click at [605, 104] on link "Spouses & Dependents" at bounding box center [631, 103] width 79 height 23
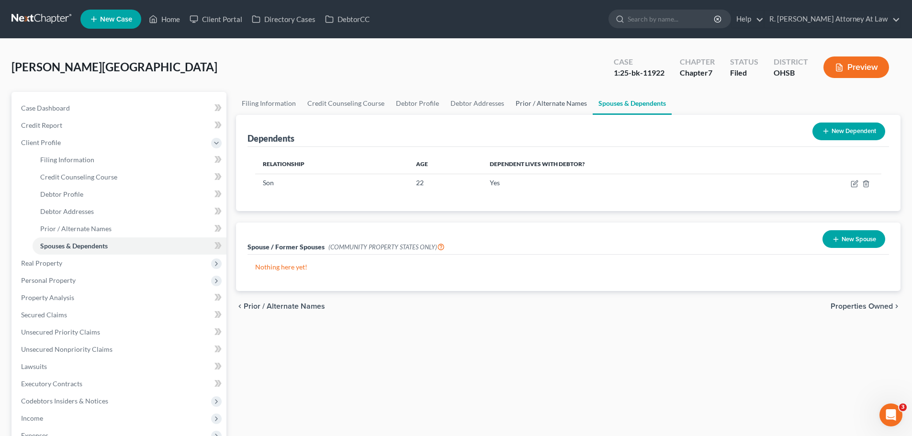
click at [556, 97] on link "Prior / Alternate Names" at bounding box center [551, 103] width 83 height 23
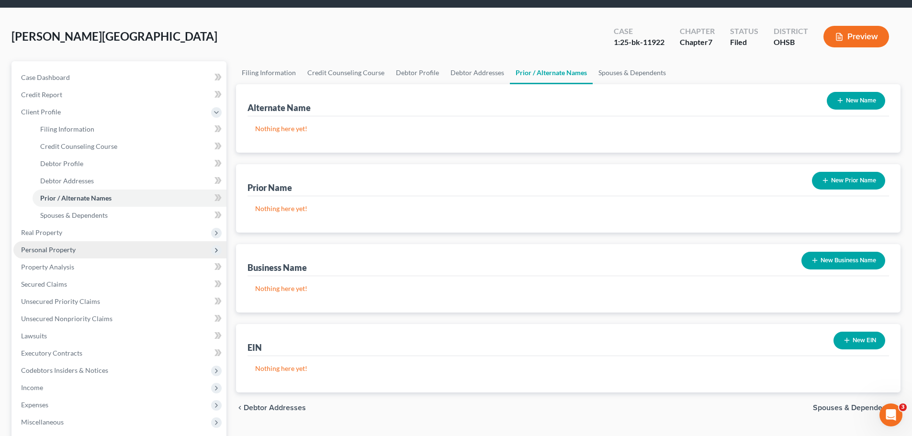
scroll to position [48, 0]
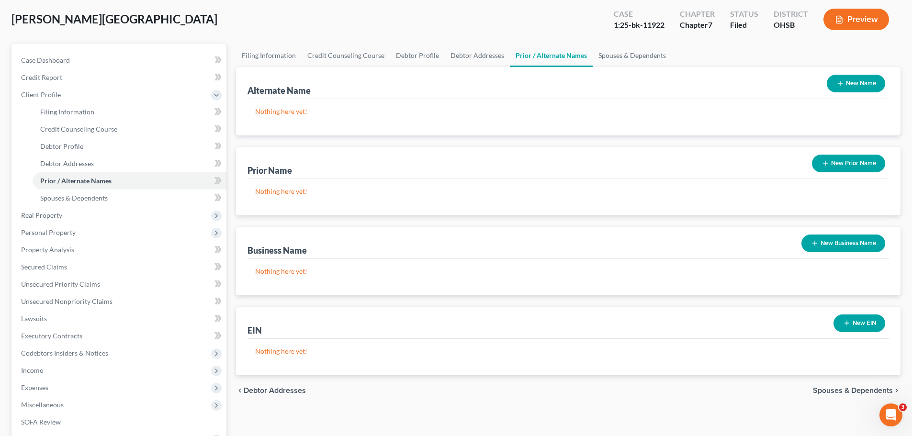
drag, startPoint x: 397, startPoint y: 25, endPoint x: 400, endPoint y: 20, distance: 5.6
click at [399, 24] on div "[PERSON_NAME] Upgraded Case 1:25-bk-11922 Chapter Chapter 7 Status [GEOGRAPHIC_…" at bounding box center [455, 23] width 889 height 42
